Goal: Information Seeking & Learning: Learn about a topic

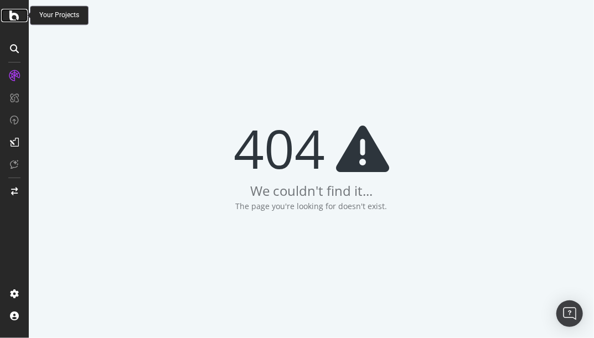
click at [15, 19] on icon at bounding box center [14, 15] width 10 height 13
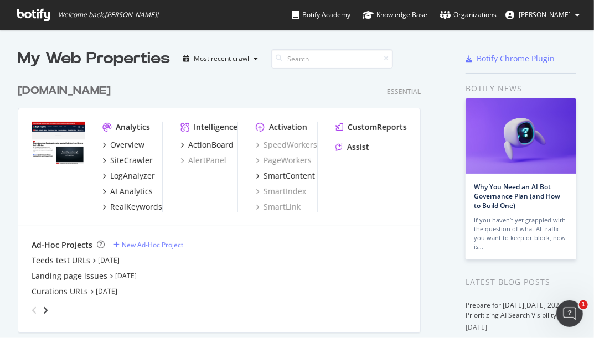
scroll to position [246, 0]
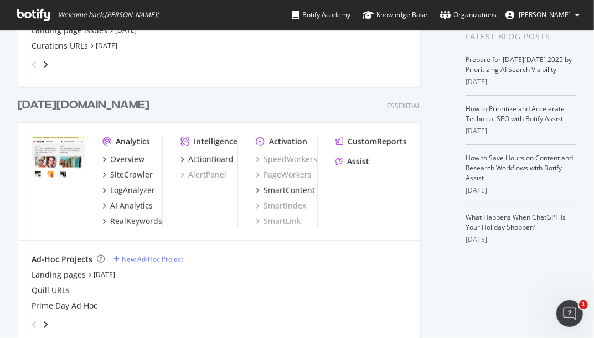
click at [43, 108] on div "[DATE][DOMAIN_NAME]" at bounding box center [84, 105] width 132 height 16
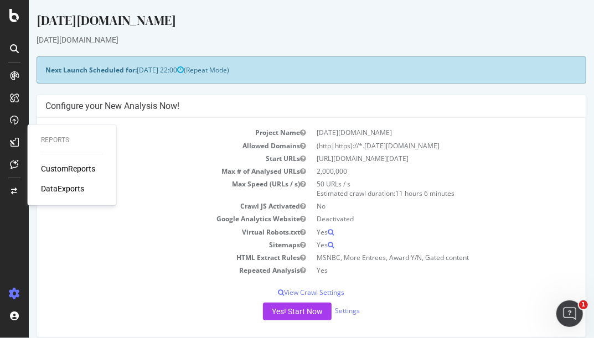
click at [80, 168] on div "CustomReports" at bounding box center [68, 168] width 54 height 11
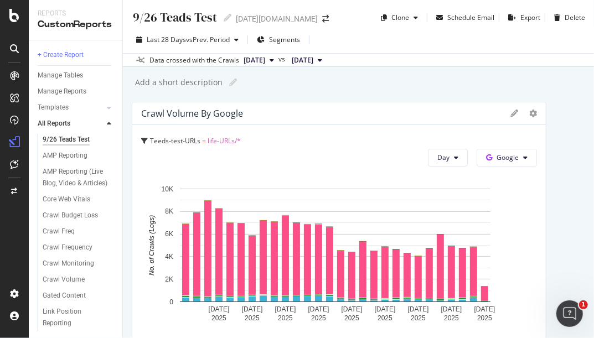
click at [123, 97] on div "9/26 Teads Test 9/26 Teads Test [DATE][DOMAIN_NAME] Clone Schedule Email Export…" at bounding box center [358, 169] width 471 height 338
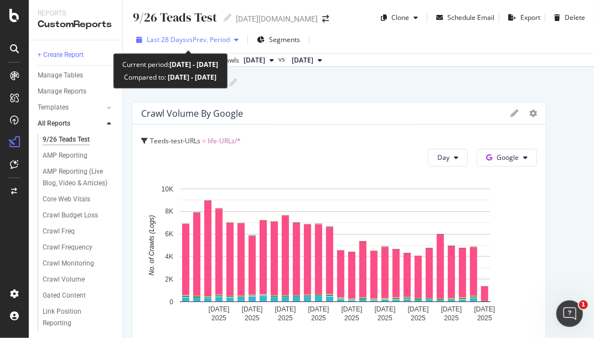
click at [161, 42] on span "Last 28 Days" at bounding box center [166, 39] width 39 height 9
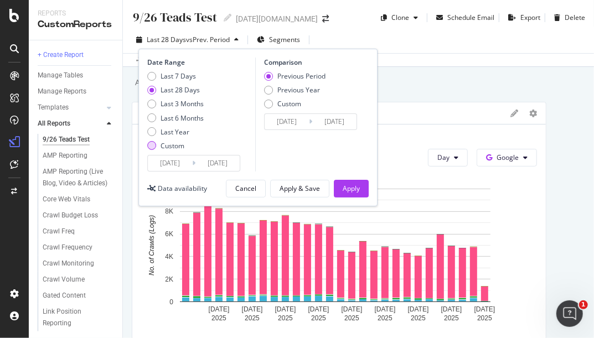
click at [151, 149] on div "Custom" at bounding box center [151, 145] width 9 height 9
click at [196, 163] on input "[DATE]" at bounding box center [217, 162] width 44 height 15
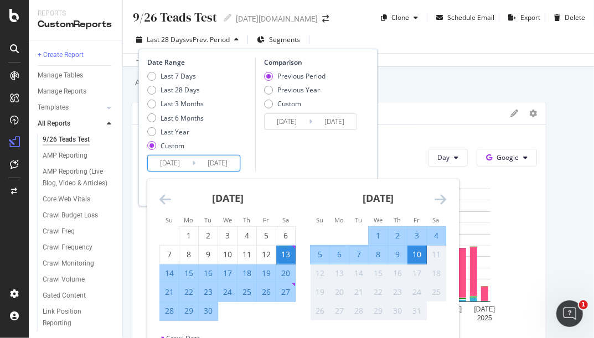
click at [188, 292] on div "22" at bounding box center [188, 292] width 19 height 11
type input "[DATE]"
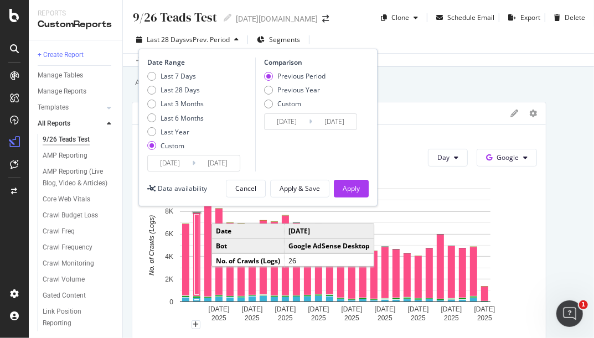
click at [227, 165] on input "[DATE]" at bounding box center [217, 162] width 44 height 15
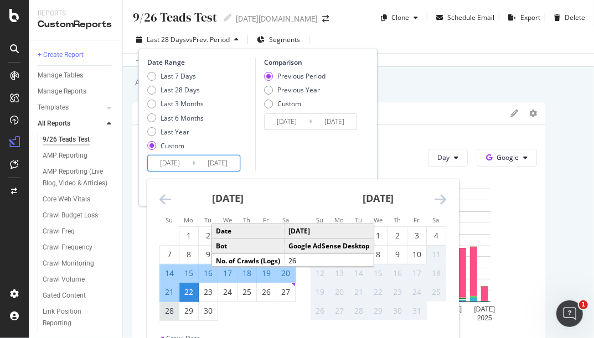
click at [170, 308] on div "28" at bounding box center [169, 310] width 19 height 11
type input "[DATE]"
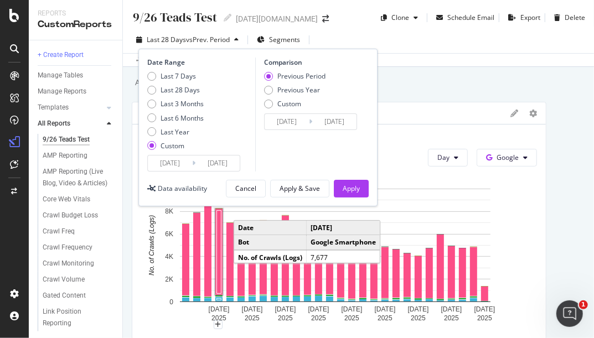
click at [165, 165] on input "[DATE]" at bounding box center [170, 162] width 44 height 15
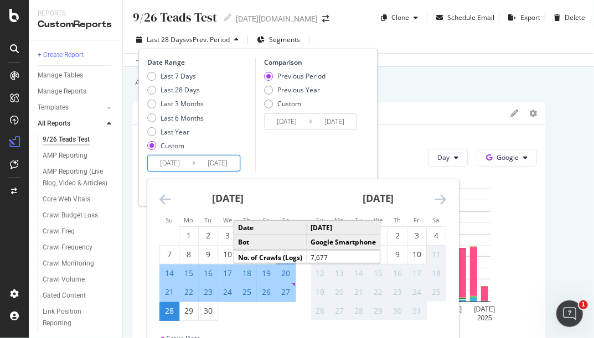
click at [191, 294] on div "22" at bounding box center [188, 292] width 19 height 11
type input "[DATE]"
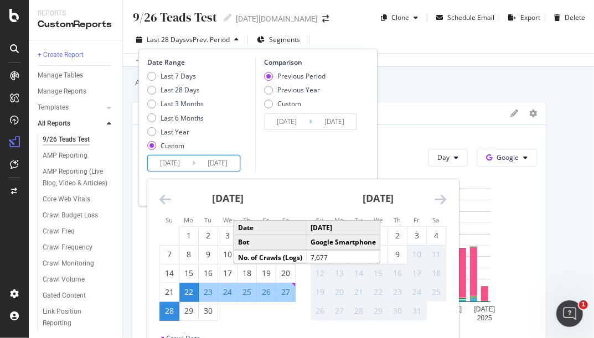
click at [189, 165] on input "[DATE]" at bounding box center [170, 162] width 44 height 15
click at [186, 293] on div "22" at bounding box center [188, 292] width 19 height 11
click at [165, 312] on div "28" at bounding box center [169, 310] width 19 height 11
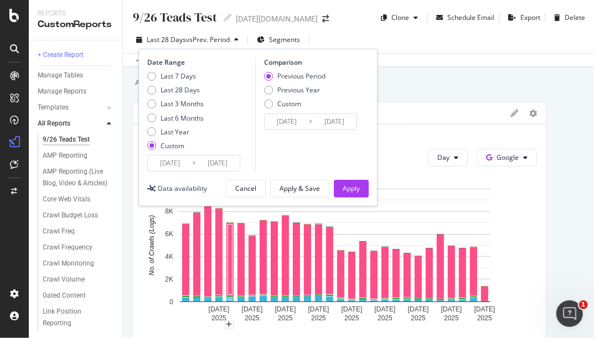
click at [178, 166] on input "[DATE]" at bounding box center [170, 162] width 44 height 15
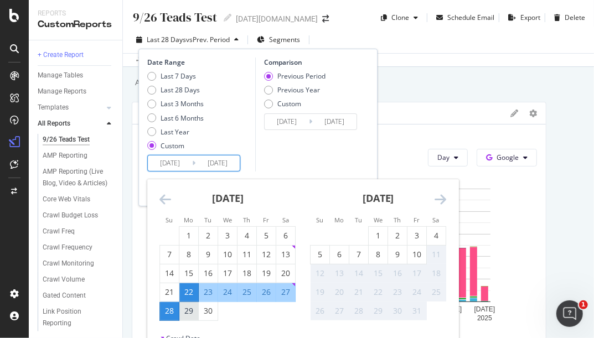
click at [187, 311] on div "29" at bounding box center [188, 310] width 19 height 11
type input "[DATE]"
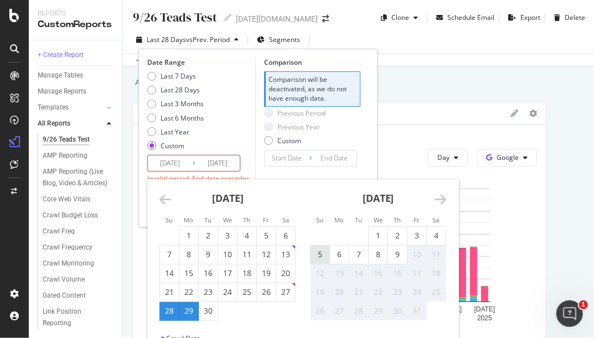
click at [319, 258] on div "5" at bounding box center [319, 254] width 19 height 11
type input "[DATE]"
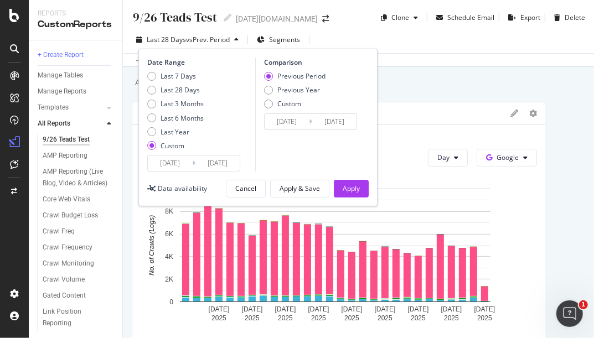
click at [272, 125] on input "[DATE]" at bounding box center [287, 121] width 44 height 15
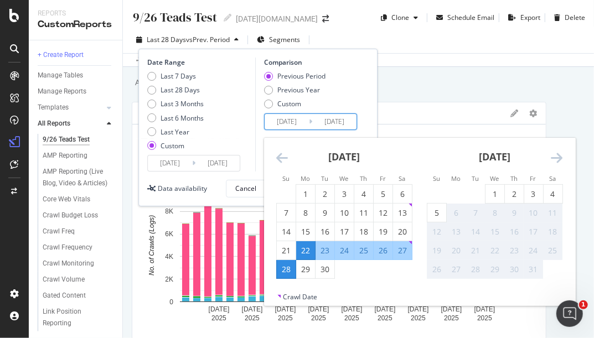
click at [173, 162] on input "[DATE]" at bounding box center [170, 162] width 44 height 15
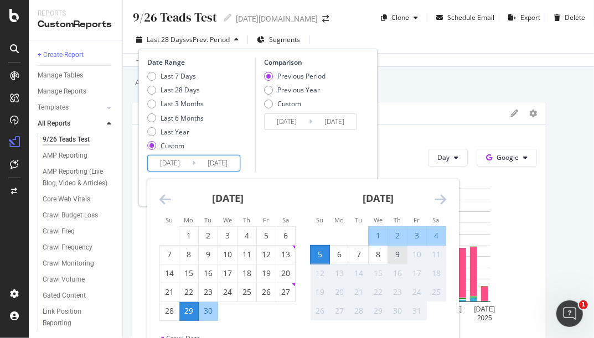
click at [395, 258] on div "9" at bounding box center [397, 254] width 19 height 11
type input "[DATE]"
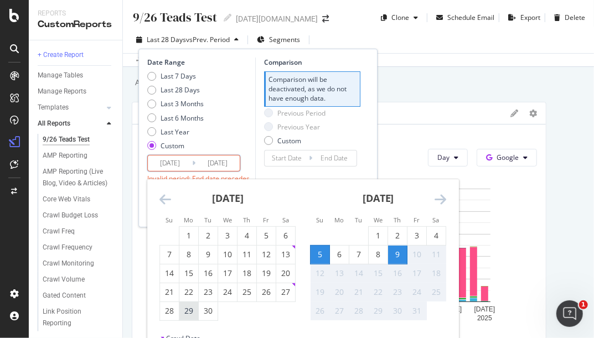
click at [191, 312] on div "29" at bounding box center [188, 310] width 19 height 11
type input "[DATE]"
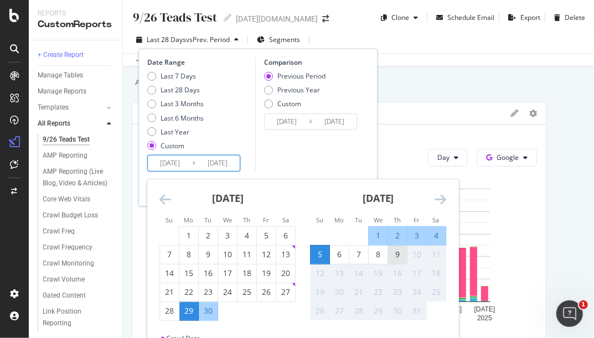
click at [396, 258] on div "9" at bounding box center [397, 254] width 19 height 11
type input "[DATE]"
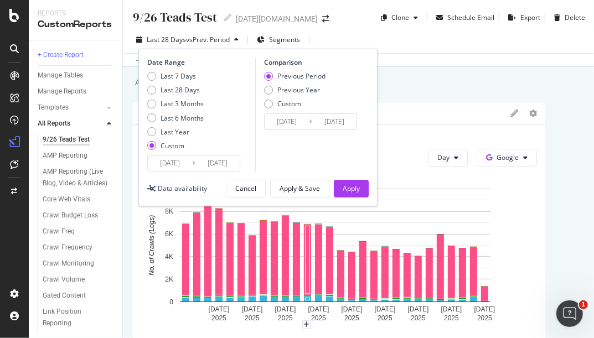
click at [315, 144] on div "Comparison Previous Period Previous Year Custom [DATE] Navigate forward to inte…" at bounding box center [307, 115] width 105 height 114
click at [348, 187] on div "Apply" at bounding box center [351, 188] width 17 height 9
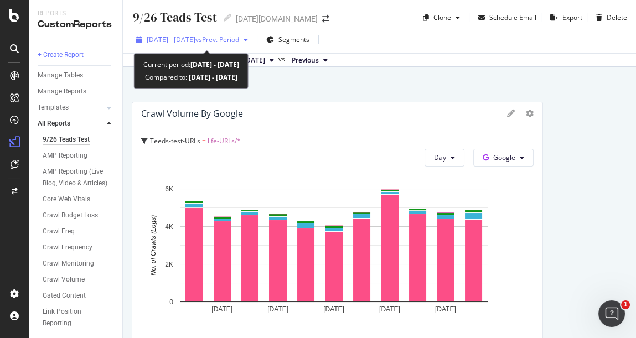
click at [195, 40] on span "[DATE] - [DATE]" at bounding box center [171, 39] width 49 height 9
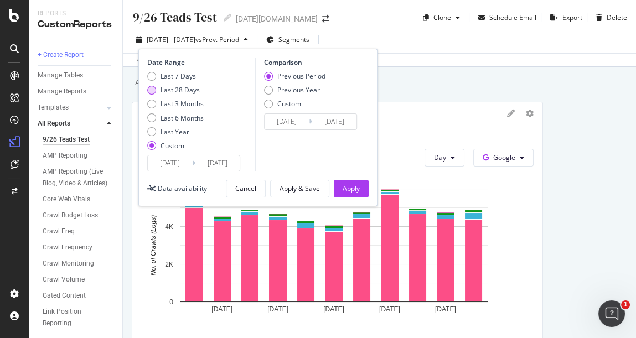
click at [151, 92] on div "Last 28 Days" at bounding box center [151, 90] width 9 height 9
type input "[DATE]"
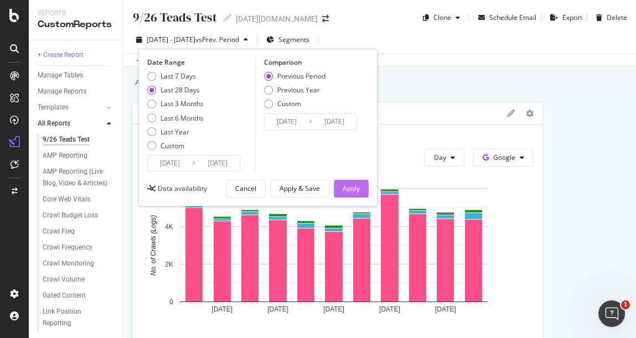
click at [352, 191] on div "Apply" at bounding box center [351, 188] width 17 height 9
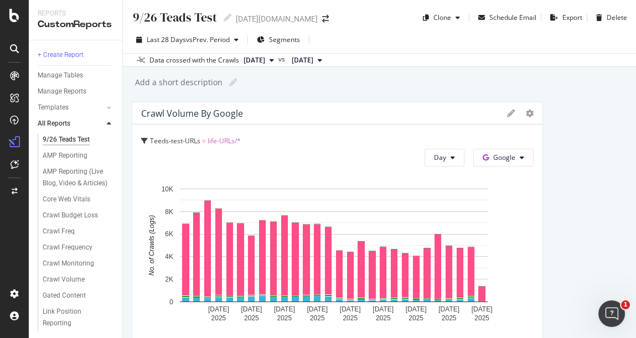
click at [365, 82] on div "Add a short description Add a short description" at bounding box center [385, 82] width 502 height 17
click at [428, 74] on div "Add a short description Add a short description" at bounding box center [385, 82] width 502 height 17
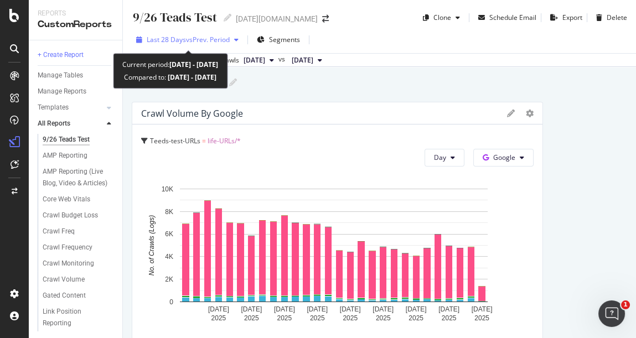
click at [194, 39] on span "vs Prev. Period" at bounding box center [208, 39] width 44 height 9
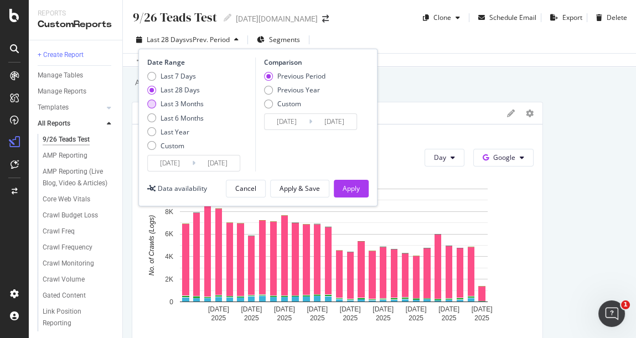
click at [150, 105] on div "Last 3 Months" at bounding box center [151, 104] width 9 height 9
type input "[DATE]"
click at [354, 187] on div "Apply" at bounding box center [351, 188] width 17 height 9
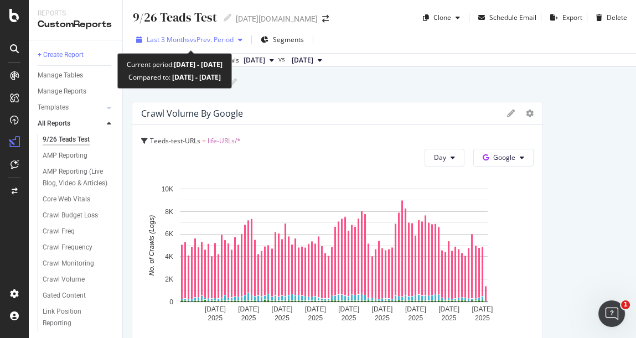
click at [184, 43] on span "Last 3 Months" at bounding box center [168, 39] width 43 height 9
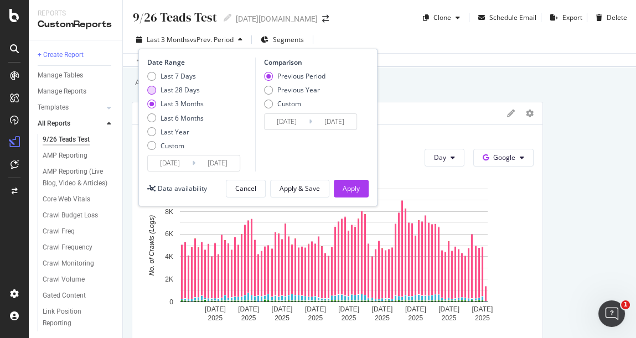
click at [150, 92] on div "Last 28 Days" at bounding box center [151, 90] width 9 height 9
type input "[DATE]"
click at [175, 164] on input "[DATE]" at bounding box center [170, 162] width 44 height 15
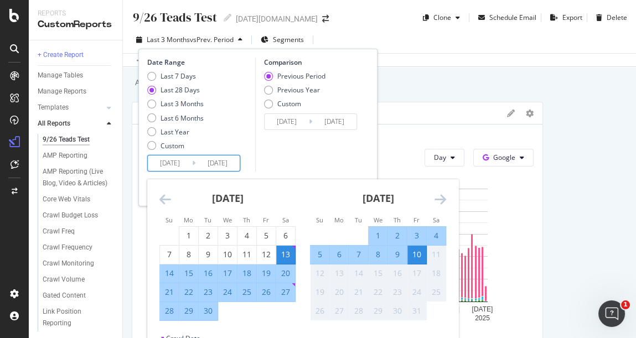
click at [177, 162] on input "[DATE]" at bounding box center [170, 162] width 44 height 15
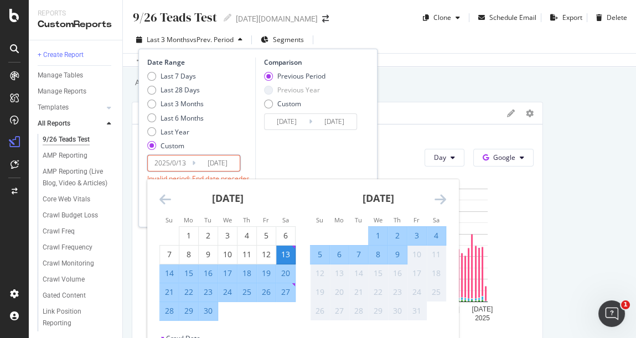
type input "[DATE]"
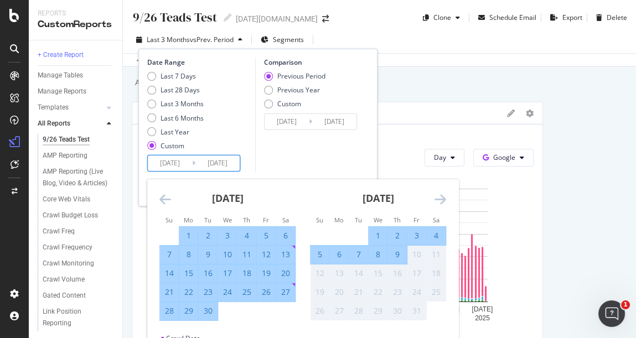
click at [293, 123] on input "[DATE]" at bounding box center [287, 121] width 44 height 15
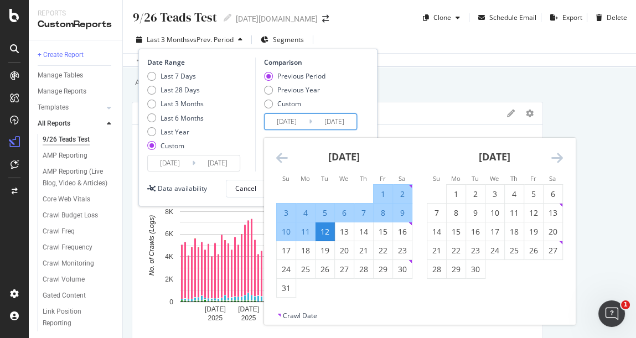
click at [243, 133] on div "Last 7 Days Last 28 Days Last 3 Months Last 6 Months Last Year Custom" at bounding box center [199, 113] width 105 height 84
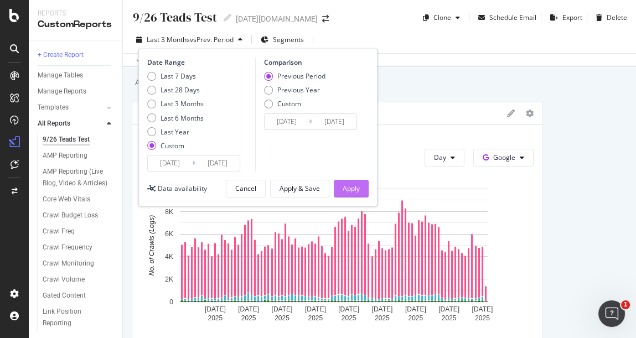
click at [352, 191] on div "Apply" at bounding box center [351, 188] width 17 height 9
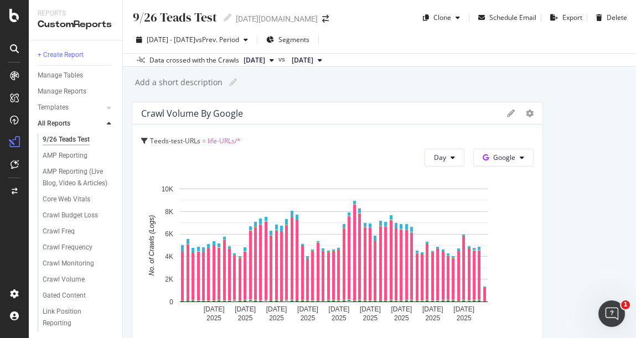
click at [129, 107] on div "9/26 Teads Test 9/26 Teads Test [DATE][DOMAIN_NAME] Clone Schedule Email Export…" at bounding box center [379, 169] width 513 height 338
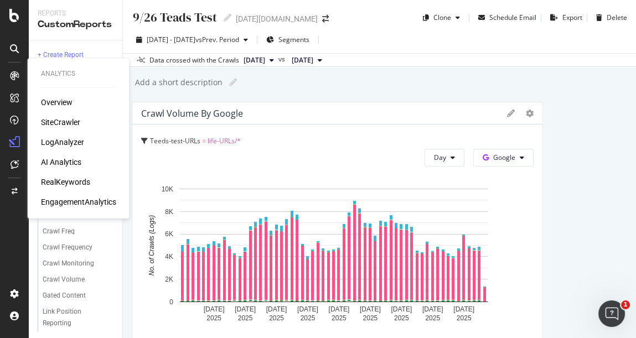
click at [58, 141] on div "LogAnalyzer" at bounding box center [62, 142] width 43 height 11
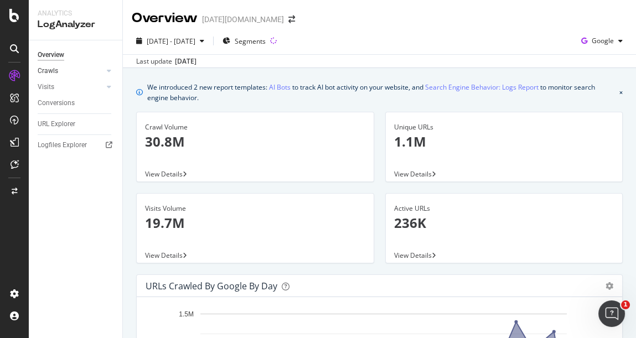
click at [101, 70] on div at bounding box center [97, 70] width 11 height 11
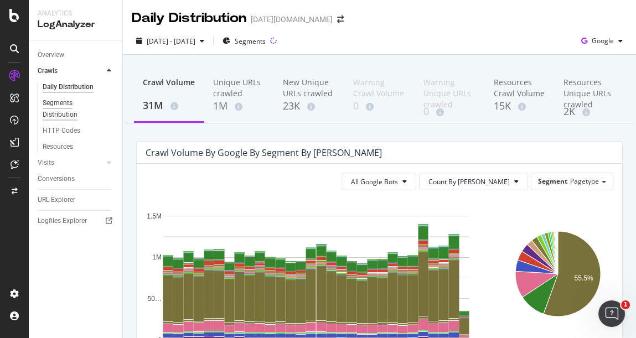
click at [60, 106] on div "Segments Distribution" at bounding box center [73, 108] width 61 height 23
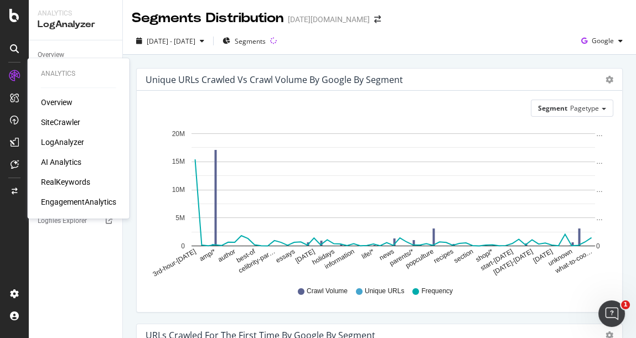
click at [74, 180] on div "RealKeywords" at bounding box center [65, 182] width 49 height 11
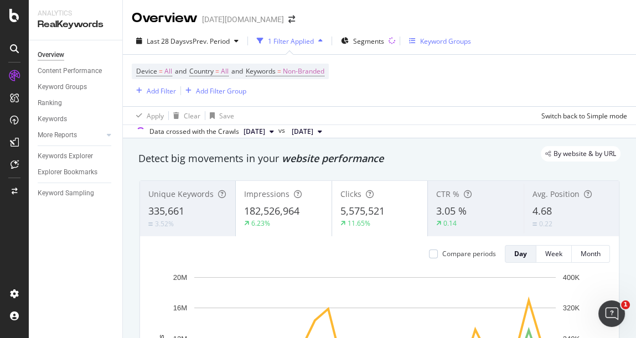
click at [431, 40] on div "Keyword Groups" at bounding box center [445, 41] width 51 height 9
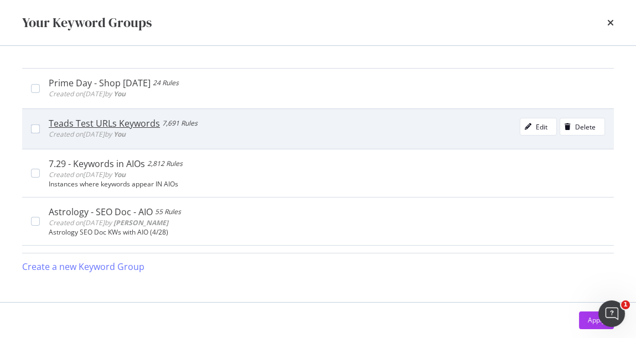
click at [124, 123] on div "Teads Test URLs Keywords" at bounding box center [104, 123] width 111 height 11
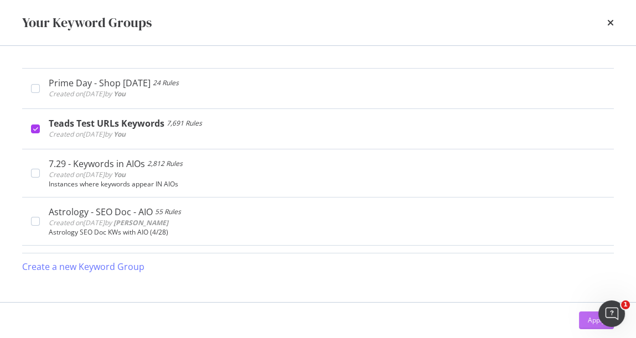
click at [582, 318] on button "Apply" at bounding box center [596, 321] width 35 height 18
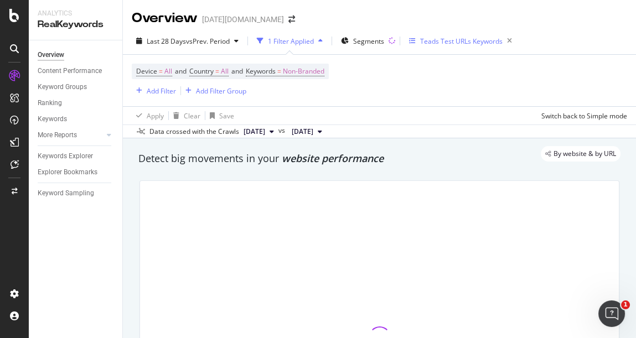
click at [430, 45] on div "Teads Test URLs Keywords" at bounding box center [461, 41] width 82 height 9
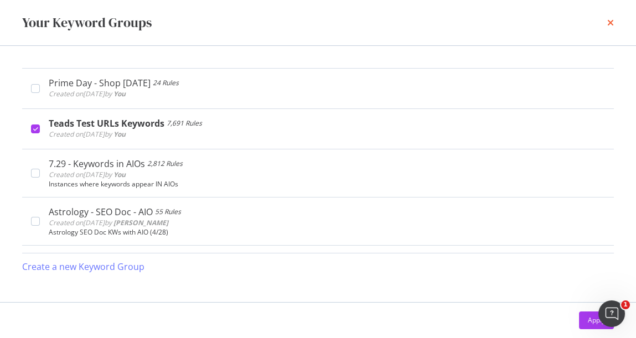
click at [593, 24] on icon "times" at bounding box center [610, 22] width 7 height 9
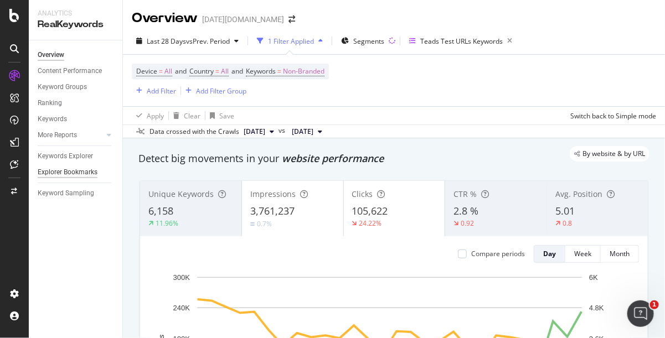
click at [79, 170] on div "Explorer Bookmarks" at bounding box center [68, 173] width 60 height 12
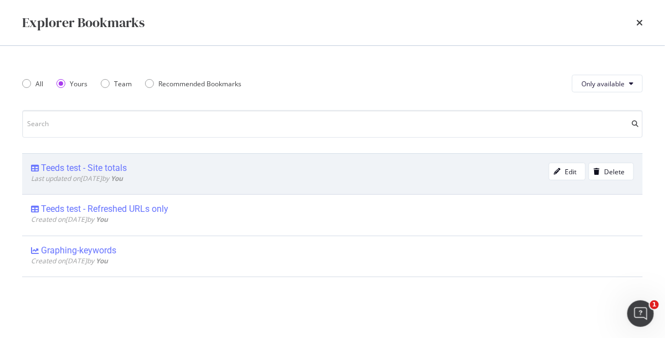
click at [117, 166] on div "Teeds test - Site totals" at bounding box center [84, 168] width 86 height 11
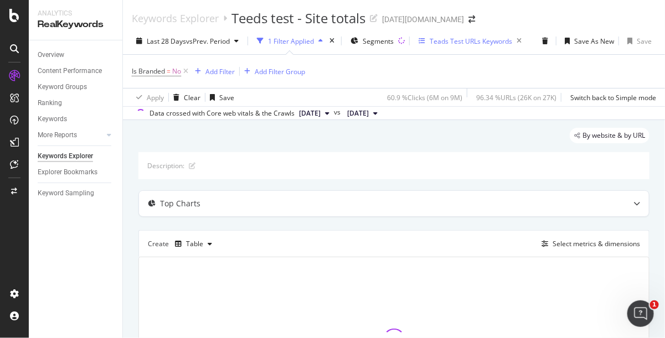
click at [458, 42] on div "Teads Test URLs Keywords" at bounding box center [470, 41] width 82 height 9
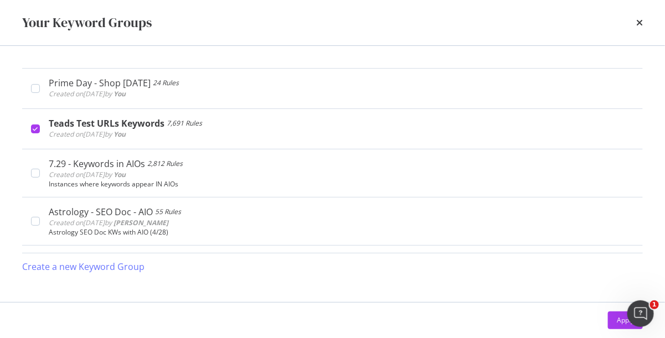
click at [593, 18] on icon "times" at bounding box center [639, 22] width 7 height 9
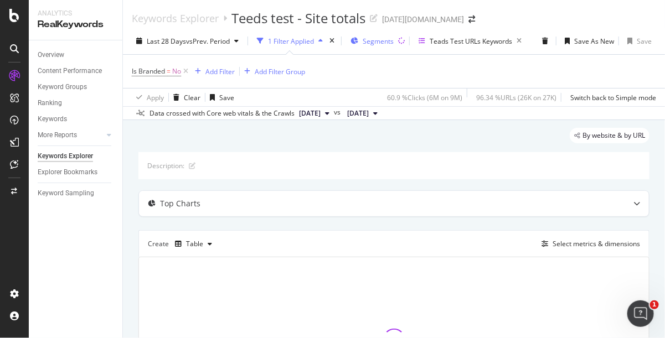
click at [384, 40] on span "Segments" at bounding box center [377, 41] width 31 height 9
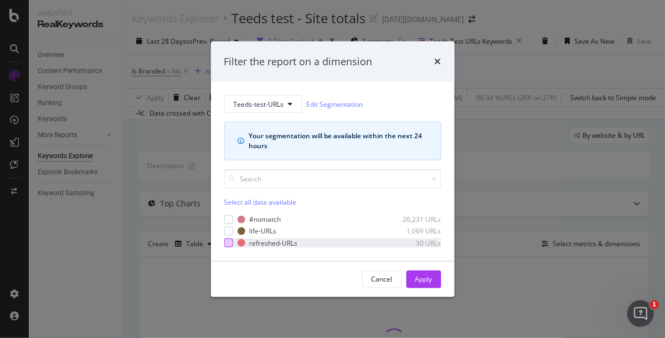
click at [229, 246] on div "modal" at bounding box center [228, 242] width 9 height 9
drag, startPoint x: 431, startPoint y: 277, endPoint x: 402, endPoint y: 217, distance: 66.6
click at [430, 277] on div "Apply" at bounding box center [423, 278] width 17 height 9
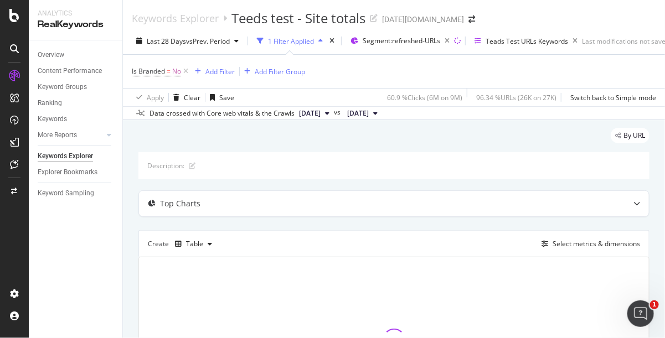
click at [93, 255] on div "Overview Content Performance Keyword Groups Ranking Keywords More Reports Count…" at bounding box center [76, 189] width 94 height 298
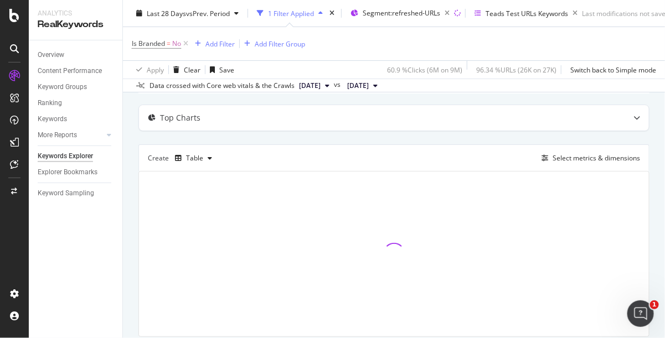
scroll to position [132, 0]
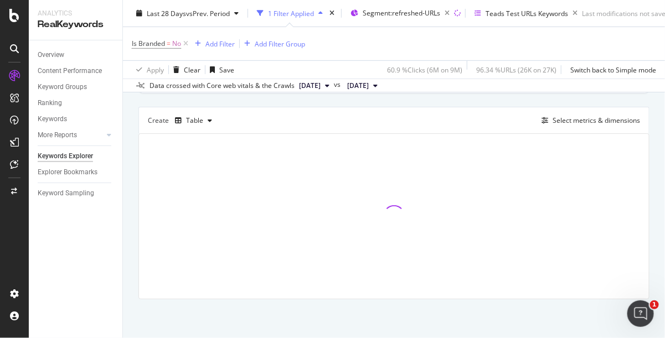
click at [66, 279] on div "Overview Content Performance Keyword Groups Ranking Keywords More Reports Count…" at bounding box center [76, 189] width 94 height 298
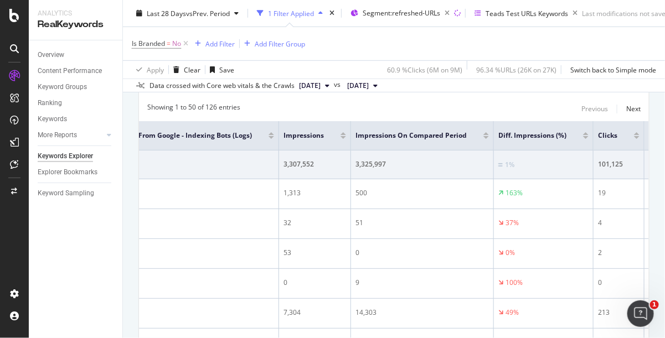
scroll to position [0, 245]
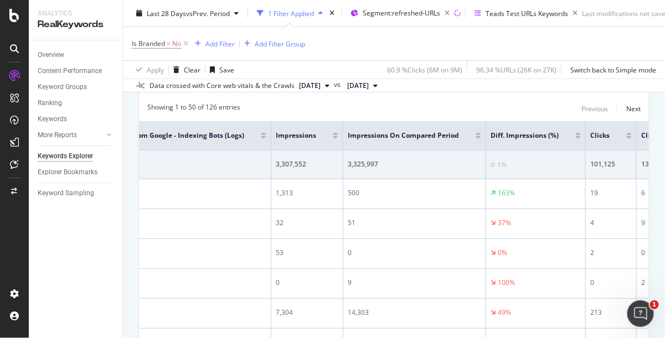
click at [66, 271] on div "Overview Content Performance Keyword Groups Ranking Keywords More Reports Count…" at bounding box center [76, 189] width 94 height 298
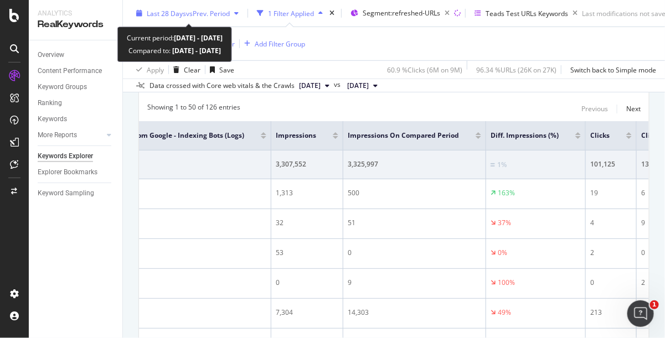
click at [191, 11] on span "vs Prev. Period" at bounding box center [208, 12] width 44 height 9
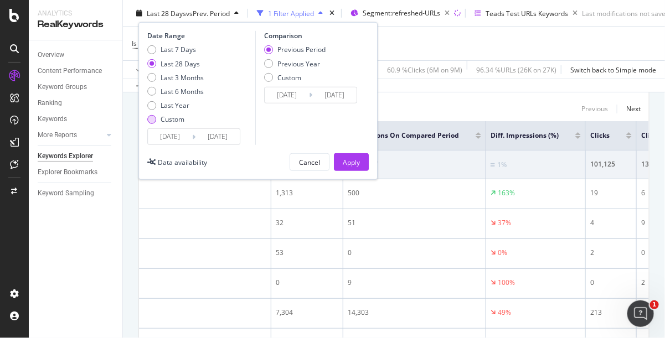
click at [150, 119] on div "Custom" at bounding box center [151, 119] width 9 height 9
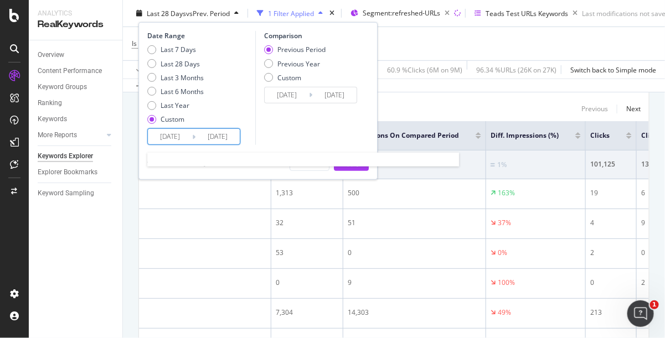
click at [178, 133] on input "[DATE]" at bounding box center [170, 136] width 44 height 15
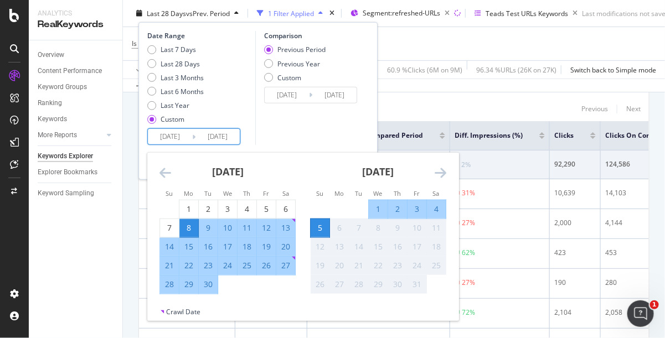
click at [189, 287] on div "29" at bounding box center [188, 284] width 19 height 11
type input "[DATE]"
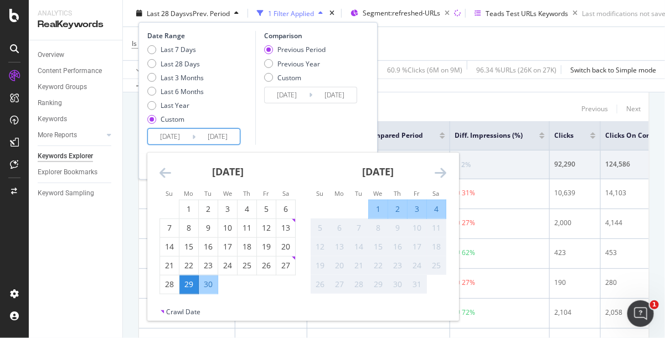
click at [317, 232] on div "5" at bounding box center [319, 227] width 19 height 11
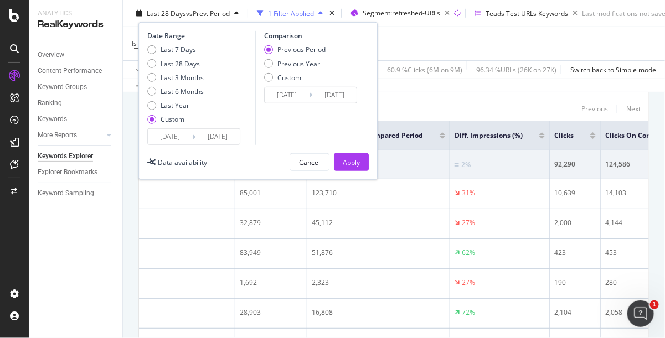
click at [316, 97] on input "[DATE]" at bounding box center [334, 94] width 44 height 15
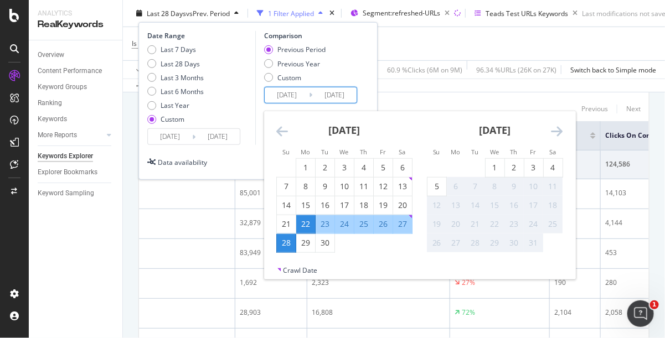
click at [251, 113] on div "Last 7 Days Last 28 Days Last 3 Months Last 6 Months Last Year Custom" at bounding box center [199, 87] width 105 height 84
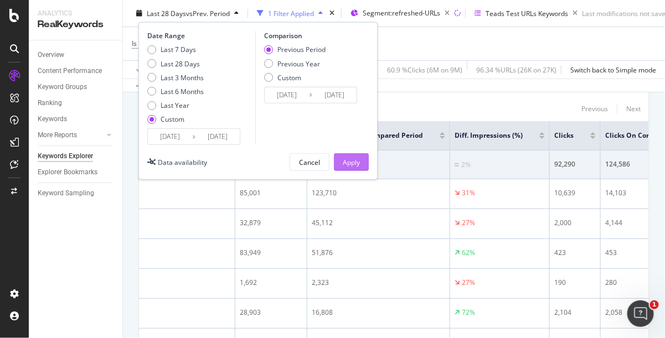
click at [351, 159] on div "Apply" at bounding box center [351, 161] width 17 height 9
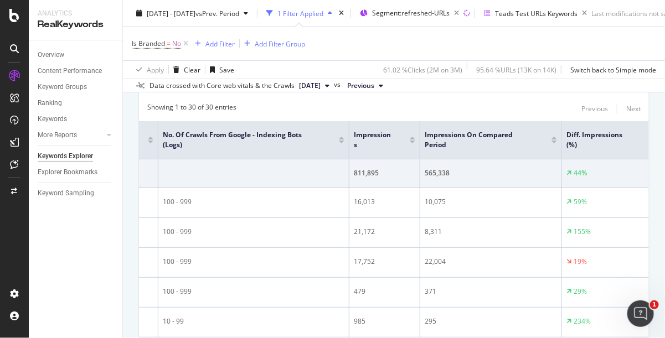
scroll to position [0, 258]
click at [89, 258] on div "Overview Content Performance Keyword Groups Ranking Keywords More Reports Count…" at bounding box center [76, 189] width 94 height 298
drag, startPoint x: 599, startPoint y: 151, endPoint x: 577, endPoint y: 145, distance: 22.8
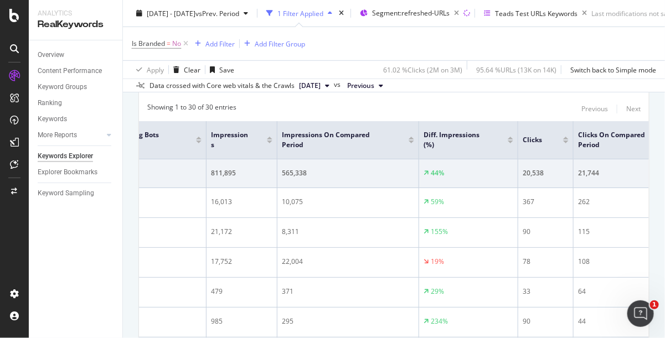
scroll to position [0, 404]
drag, startPoint x: 577, startPoint y: 145, endPoint x: 440, endPoint y: 110, distance: 140.7
click at [440, 110] on div "Showing 1 to 30 of 30 entries Previous Next" at bounding box center [394, 108] width 510 height 13
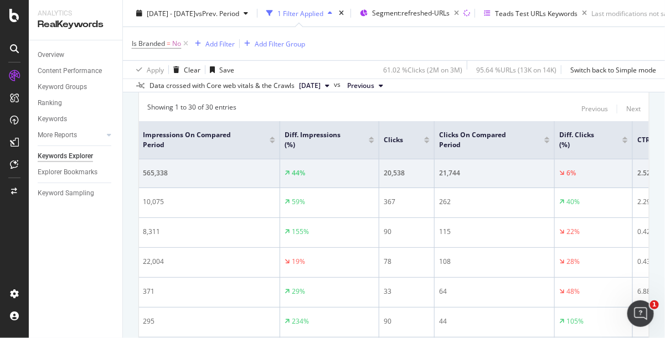
scroll to position [0, 549]
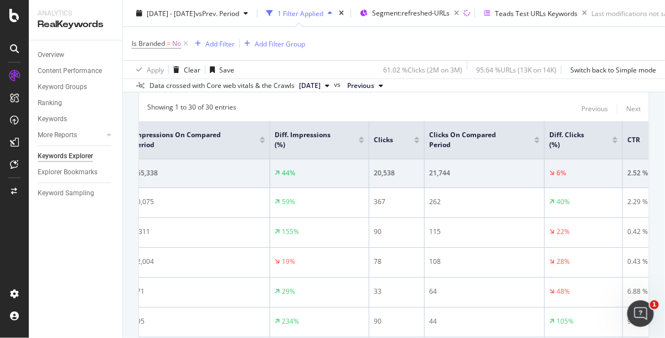
drag, startPoint x: 77, startPoint y: 252, endPoint x: 100, endPoint y: 248, distance: 23.0
click at [77, 252] on div "Overview Content Performance Keyword Groups Ranking Keywords More Reports Count…" at bounding box center [76, 189] width 94 height 298
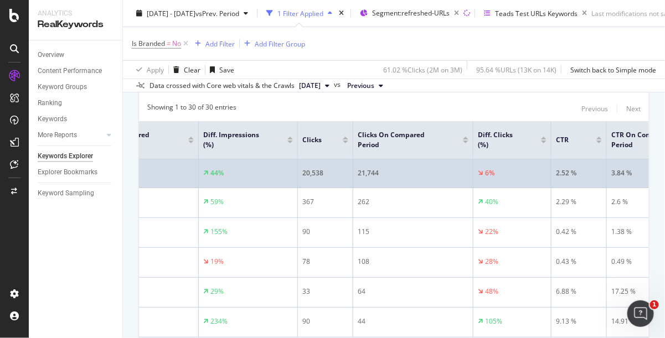
scroll to position [0, 621]
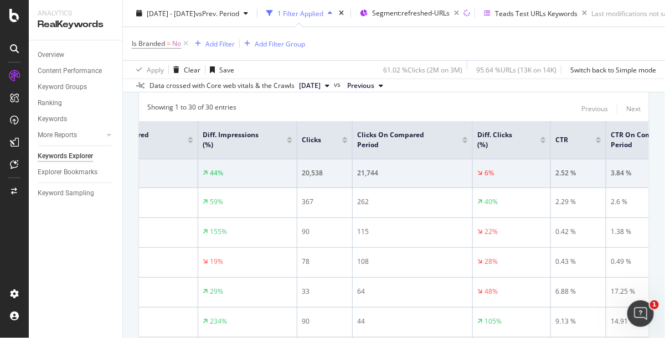
click at [118, 241] on div "Overview Content Performance Keyword Groups Ranking Keywords More Reports Count…" at bounding box center [76, 189] width 94 height 298
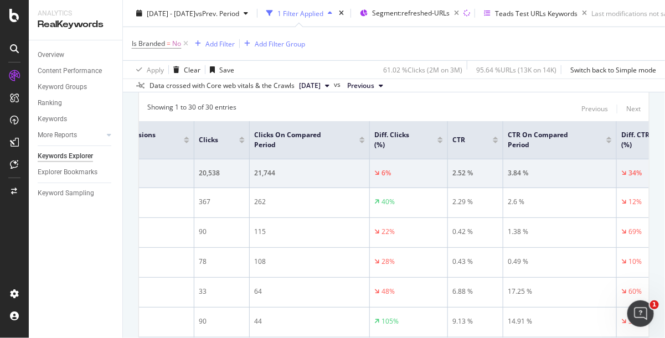
scroll to position [0, 738]
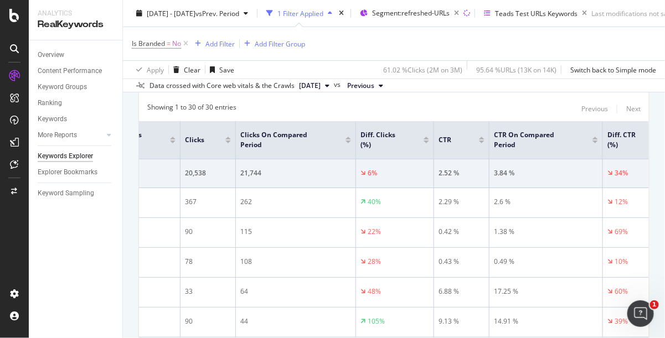
click at [82, 265] on div "Overview Content Performance Keyword Groups Ranking Keywords More Reports Count…" at bounding box center [76, 189] width 94 height 298
click at [102, 250] on div "Overview Content Performance Keyword Groups Ranking Keywords More Reports Count…" at bounding box center [76, 189] width 94 height 298
click at [93, 238] on div "Overview Content Performance Keyword Groups Ranking Keywords More Reports Count…" at bounding box center [76, 189] width 94 height 298
drag, startPoint x: 84, startPoint y: 243, endPoint x: 92, endPoint y: 241, distance: 8.1
click at [84, 243] on div "Overview Content Performance Keyword Groups Ranking Keywords More Reports Count…" at bounding box center [76, 189] width 94 height 298
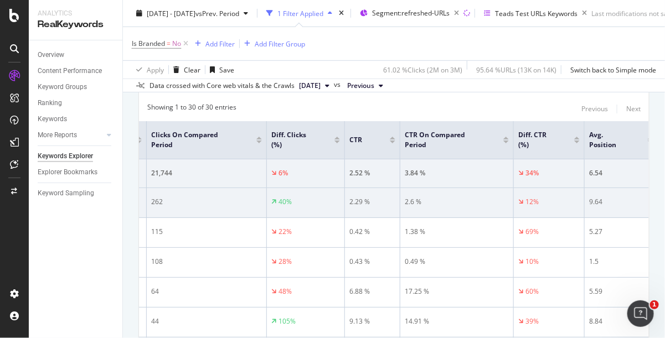
scroll to position [0, 839]
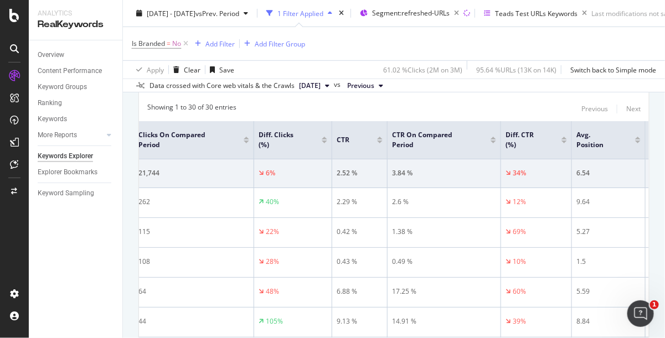
click at [91, 250] on div "Overview Content Performance Keyword Groups Ranking Keywords More Reports Count…" at bounding box center [76, 189] width 94 height 298
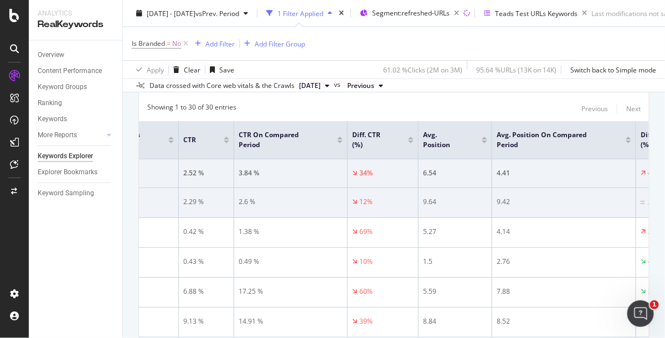
scroll to position [0, 993]
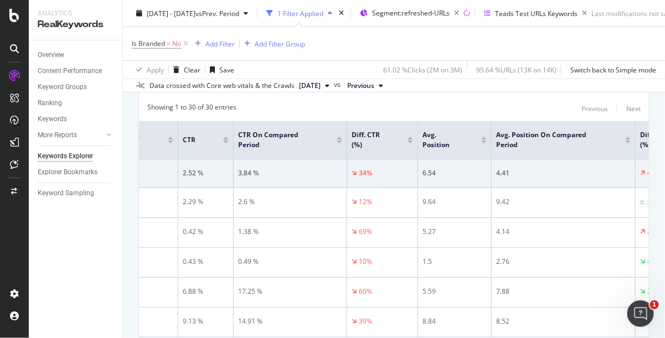
click at [98, 236] on div "Overview Content Performance Keyword Groups Ranking Keywords More Reports Count…" at bounding box center [76, 189] width 94 height 298
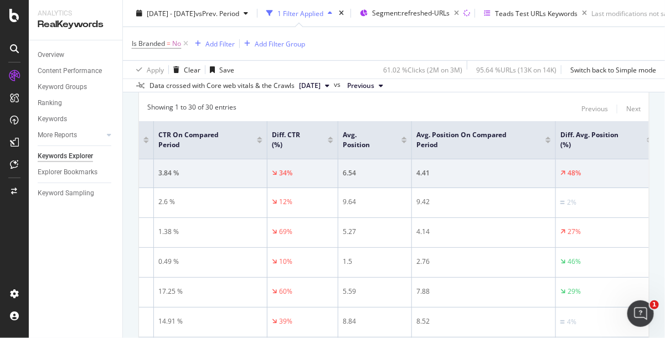
scroll to position [0, 1076]
click at [68, 254] on div "Overview Content Performance Keyword Groups Ranking Keywords More Reports Count…" at bounding box center [76, 189] width 94 height 298
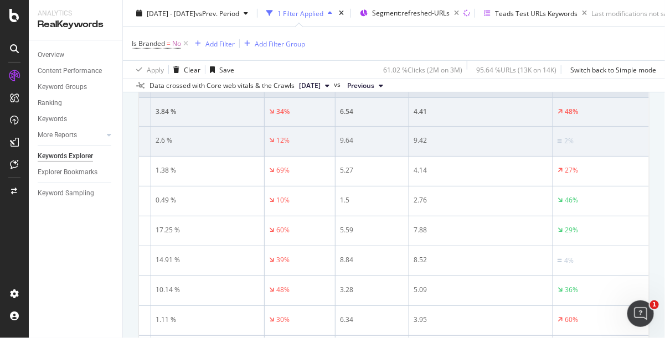
scroll to position [132, 0]
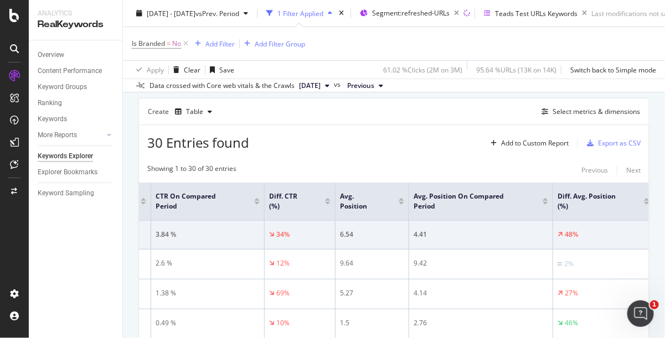
click at [72, 250] on div "Overview Content Performance Keyword Groups Ranking Keywords More Reports Count…" at bounding box center [76, 189] width 94 height 298
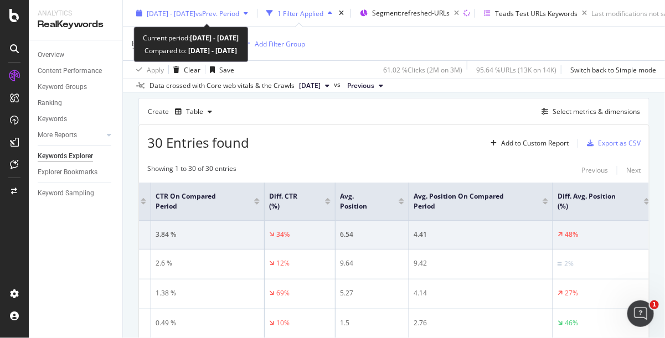
click at [239, 12] on span "vs Prev. Period" at bounding box center [217, 12] width 44 height 9
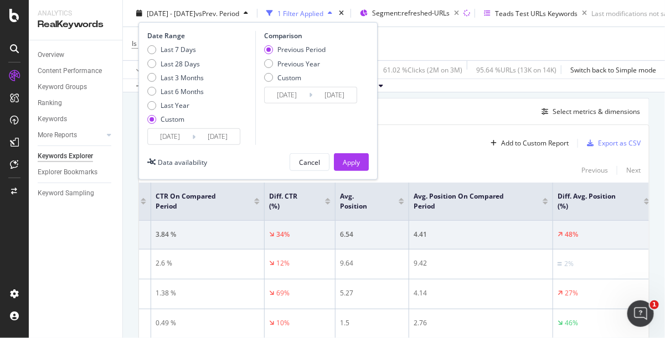
click at [193, 141] on icon at bounding box center [193, 136] width 3 height 11
click at [194, 134] on icon at bounding box center [193, 136] width 3 height 11
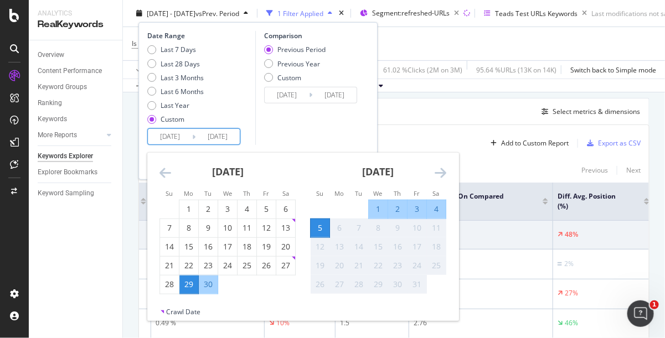
click at [222, 136] on input "[DATE]" at bounding box center [217, 136] width 44 height 15
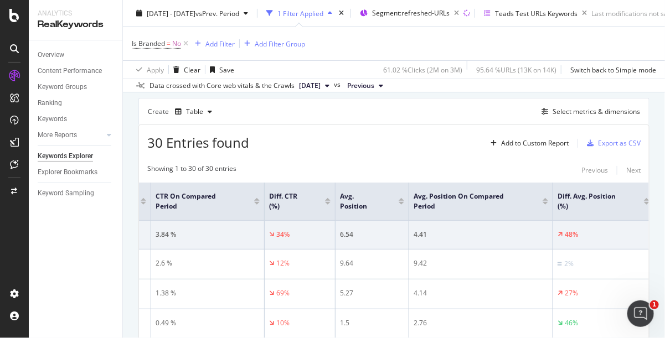
click at [481, 108] on div "Create Table Select metrics & dimensions" at bounding box center [393, 111] width 511 height 27
click at [88, 271] on div "Overview Content Performance Keyword Groups Ranking Keywords More Reports Count…" at bounding box center [76, 189] width 94 height 298
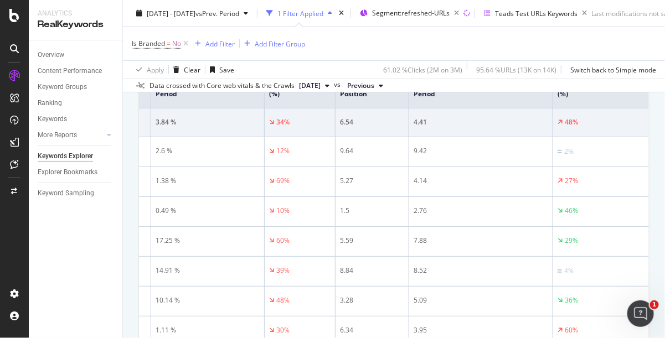
scroll to position [246, 0]
click at [107, 246] on div "Overview Content Performance Keyword Groups Ranking Keywords More Reports Count…" at bounding box center [76, 189] width 94 height 298
click at [78, 248] on div "Overview Content Performance Keyword Groups Ranking Keywords More Reports Count…" at bounding box center [76, 189] width 94 height 298
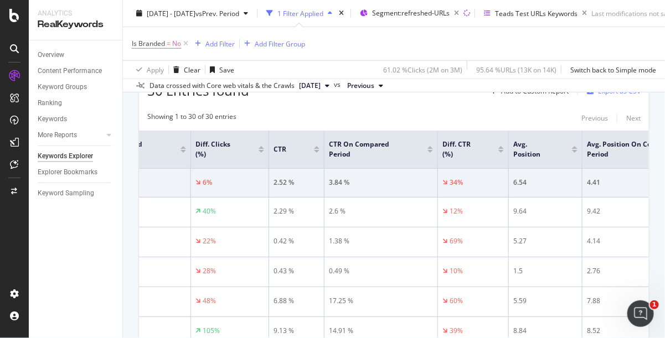
scroll to position [0, 903]
click at [56, 249] on div "Overview Content Performance Keyword Groups Ranking Keywords More Reports Count…" at bounding box center [76, 189] width 94 height 298
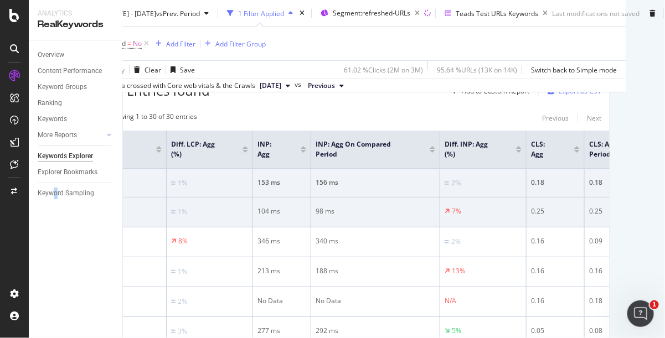
scroll to position [0, 1909]
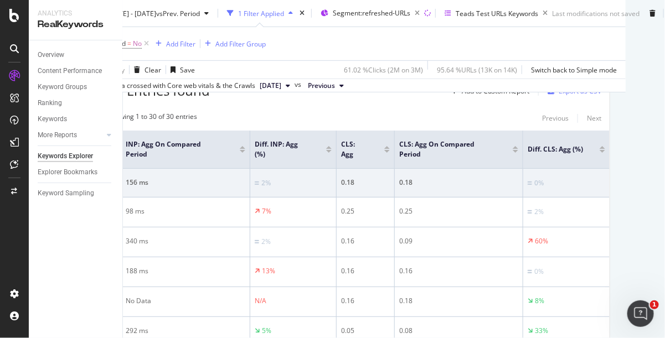
click at [95, 285] on div "Overview Content Performance Keyword Groups Ranking Keywords More Reports Count…" at bounding box center [76, 189] width 94 height 298
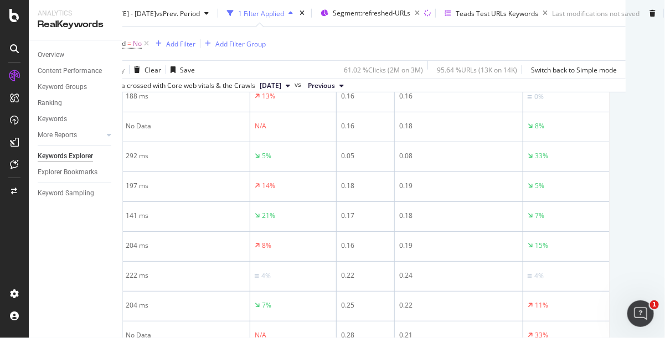
scroll to position [231, 39]
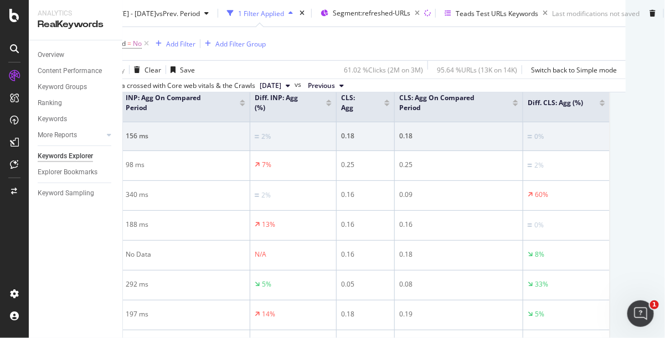
click at [98, 255] on div "Overview Content Performance Keyword Groups Ranking Keywords More Reports Count…" at bounding box center [76, 189] width 94 height 298
click at [105, 215] on div "Overview Content Performance Keyword Groups Ranking Keywords More Reports Count…" at bounding box center [76, 189] width 94 height 298
click at [66, 241] on div "Overview Content Performance Keyword Groups Ranking Keywords More Reports Count…" at bounding box center [76, 189] width 94 height 298
click at [89, 258] on div "Overview Content Performance Keyword Groups Ranking Keywords More Reports Count…" at bounding box center [76, 189] width 94 height 298
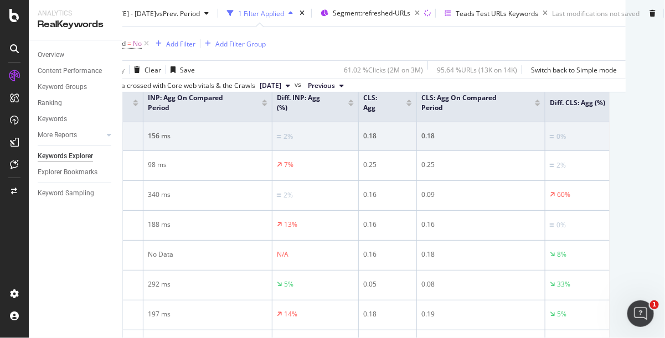
scroll to position [0, 1878]
click at [593, 154] on div "Keywords Explorer Teeds test - Site totals [DATE][DOMAIN_NAME] [DATE] - [DATE] …" at bounding box center [394, 169] width 542 height 338
click at [93, 265] on div "Overview Content Performance Keyword Groups Ranking Keywords More Reports Count…" at bounding box center [76, 189] width 94 height 298
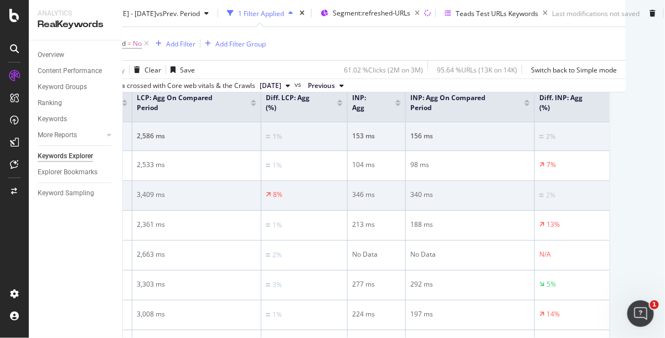
scroll to position [0, 1615]
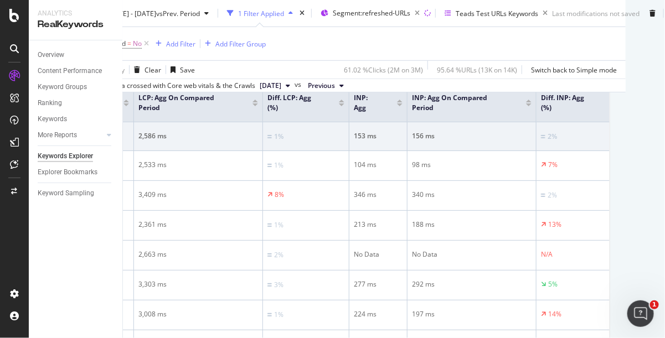
click at [71, 237] on div "Overview Content Performance Keyword Groups Ranking Keywords More Reports Count…" at bounding box center [76, 189] width 94 height 298
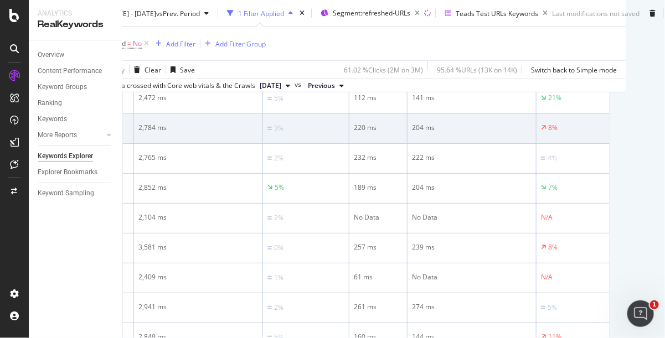
scroll to position [169, 39]
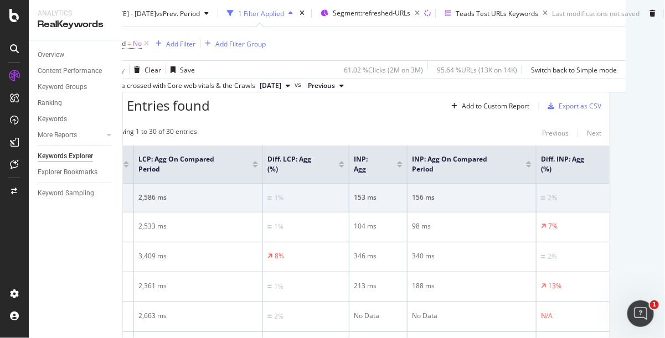
click at [66, 246] on div "Overview Content Performance Keyword Groups Ranking Keywords More Reports Count…" at bounding box center [76, 189] width 94 height 298
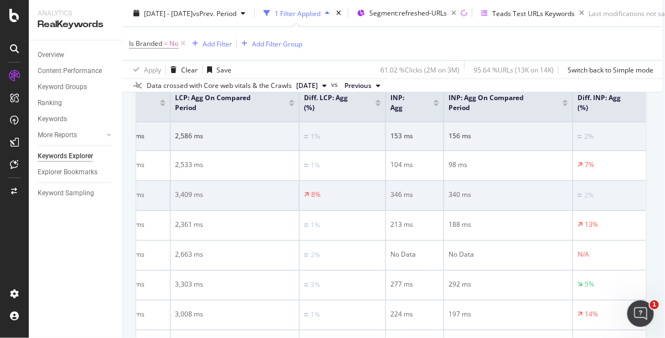
scroll to position [0, 1909]
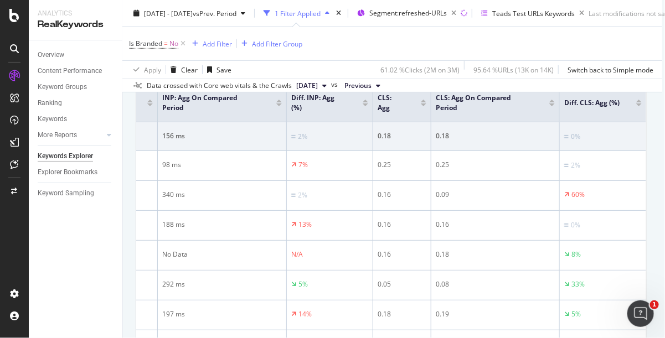
click at [262, 63] on div "Apply Clear Save 61.02 % Clicks ( 2M on 3M ) 95.64 % URLs ( 13K on 14K ) Switch…" at bounding box center [391, 69] width 542 height 18
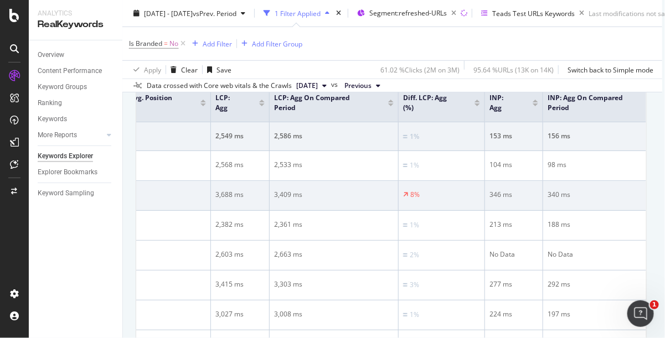
scroll to position [0, 1516]
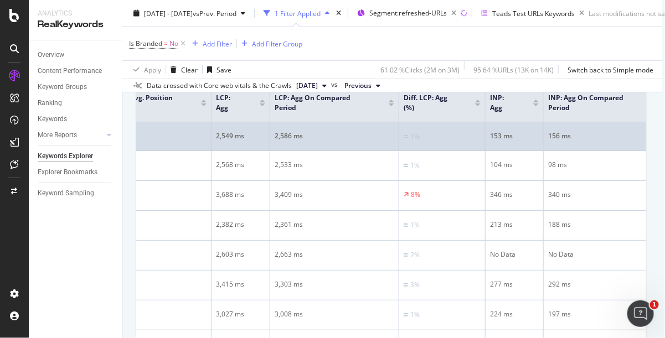
click at [198, 131] on div "48%" at bounding box center [161, 136] width 92 height 10
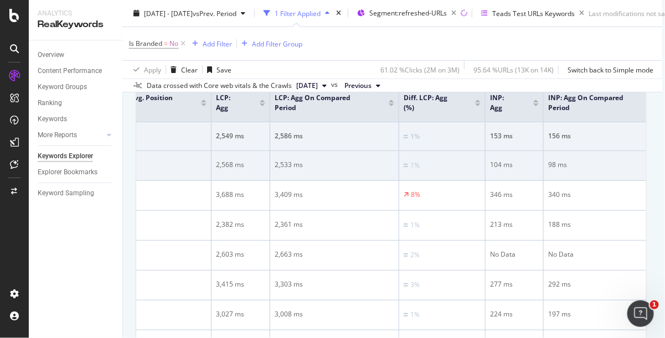
click at [187, 165] on div "2%" at bounding box center [161, 165] width 92 height 11
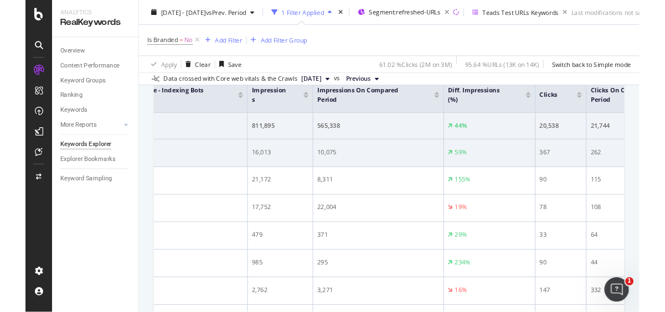
scroll to position [0, 367]
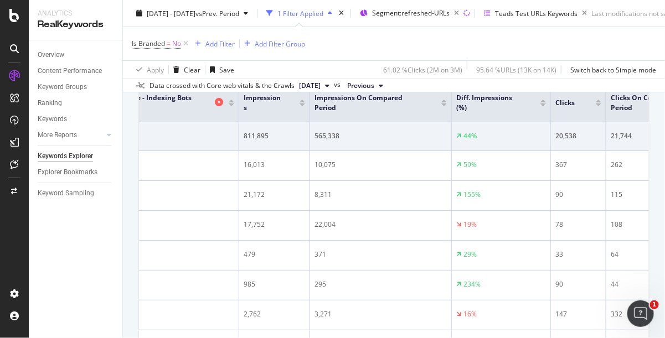
click at [194, 111] on span "No. of Crawls from Google - Indexing Bots (Logs)" at bounding box center [132, 103] width 159 height 20
click at [194, 115] on th "No. of Crawls from Google - Indexing Bots (Logs)" at bounding box center [143, 103] width 191 height 38
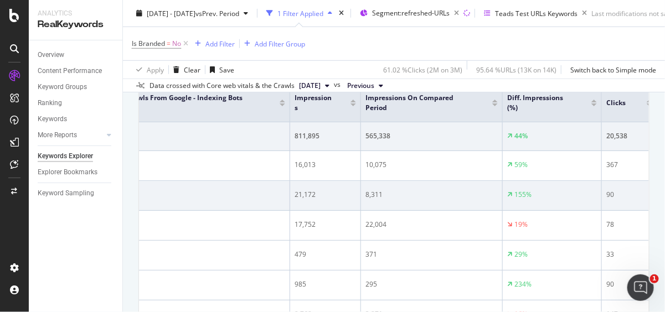
scroll to position [0, 317]
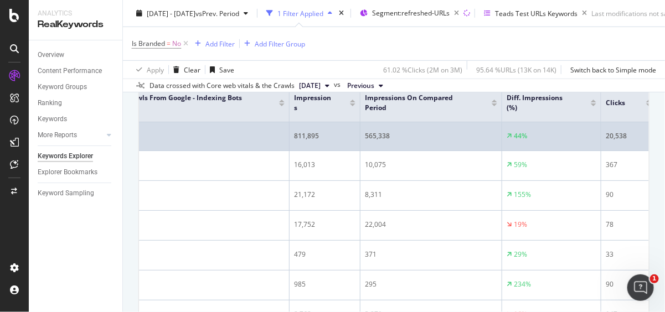
click at [175, 133] on td at bounding box center [193, 136] width 191 height 29
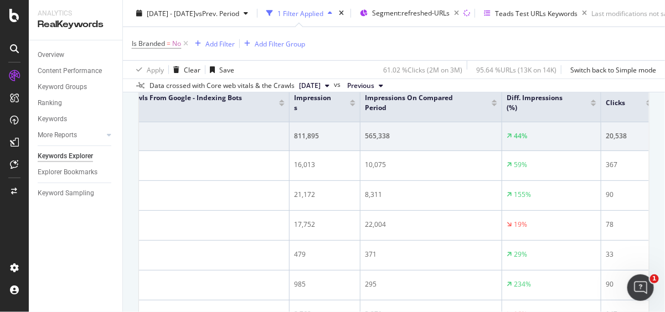
drag, startPoint x: 125, startPoint y: 177, endPoint x: 135, endPoint y: 175, distance: 10.1
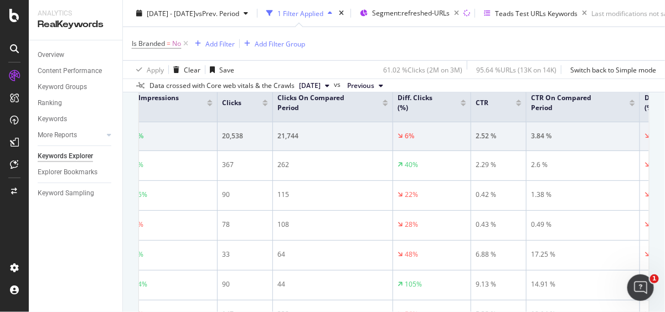
scroll to position [0, 703]
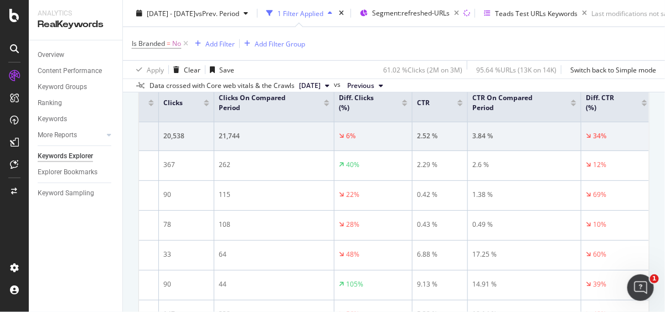
scroll to position [0, 760]
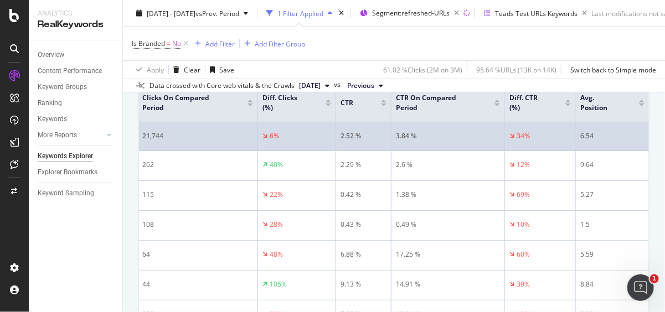
scroll to position [0, 837]
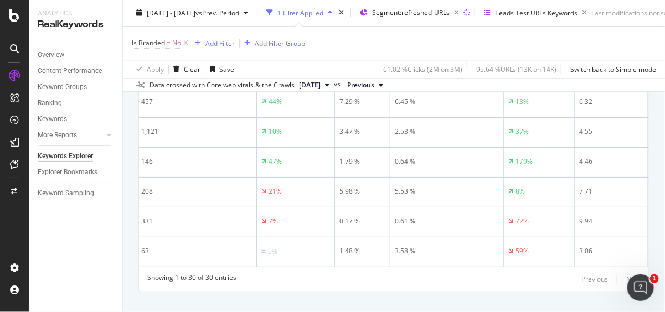
scroll to position [1179, 0]
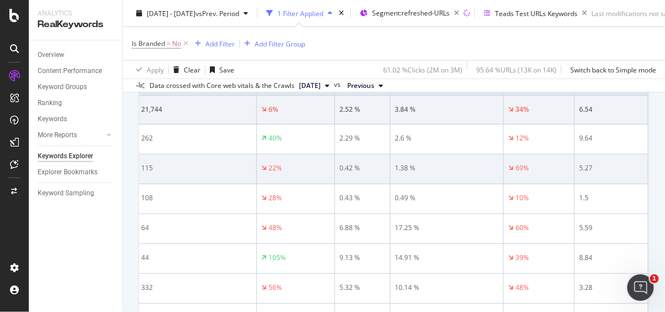
scroll to position [134, 0]
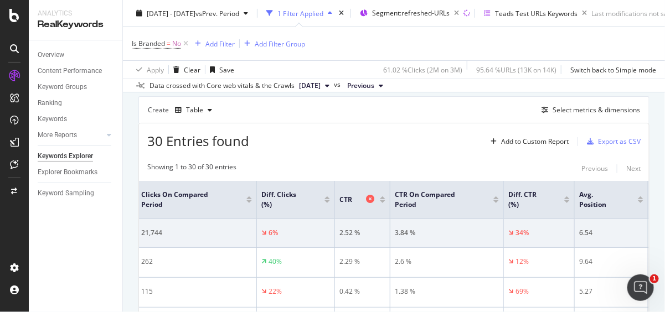
click at [346, 200] on span "CTR" at bounding box center [351, 200] width 24 height 10
click at [181, 202] on span "Clicks On Compared Period" at bounding box center [185, 200] width 89 height 20
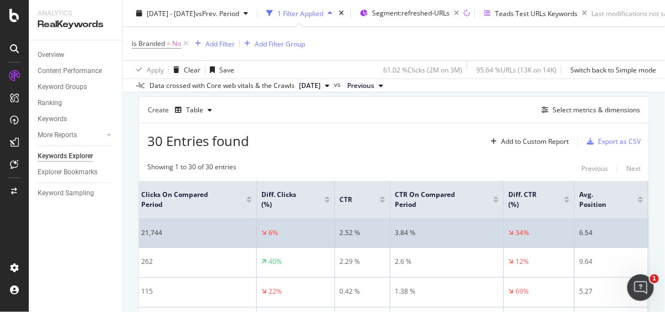
click at [170, 219] on td "21,744" at bounding box center [197, 233] width 120 height 29
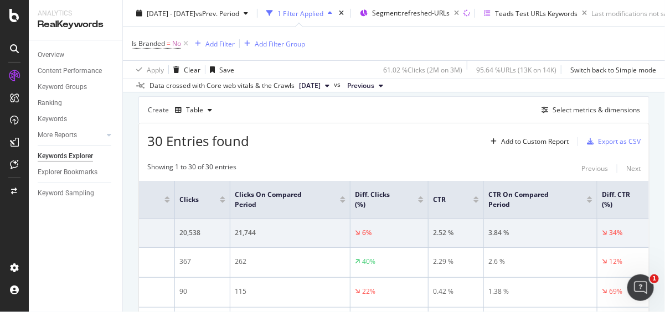
scroll to position [0, 740]
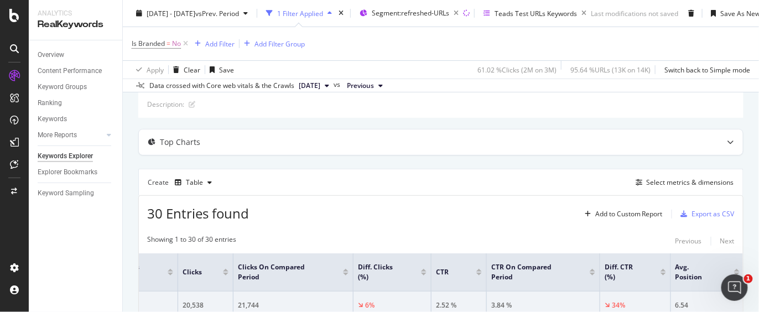
scroll to position [184, 0]
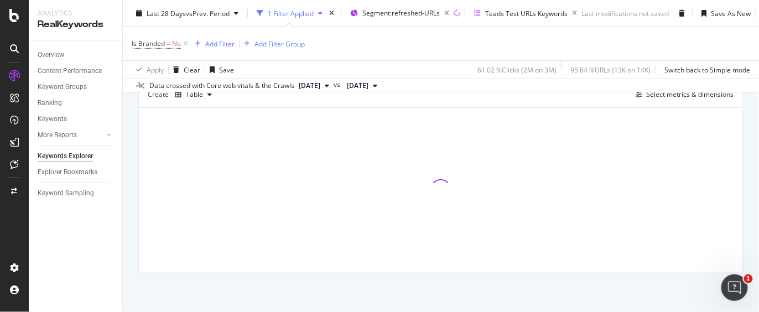
scroll to position [158, 0]
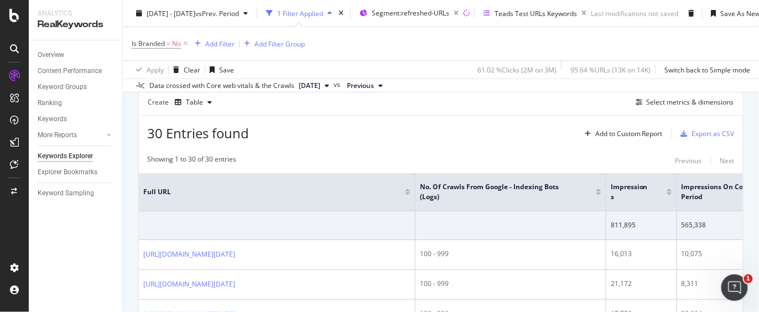
scroll to position [123, 0]
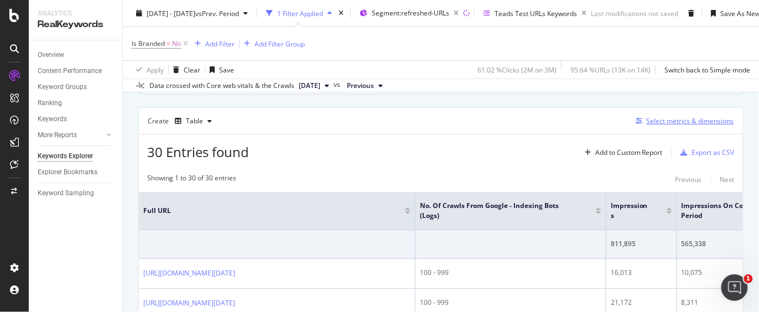
click at [593, 124] on div "Select metrics & dimensions" at bounding box center [690, 120] width 87 height 9
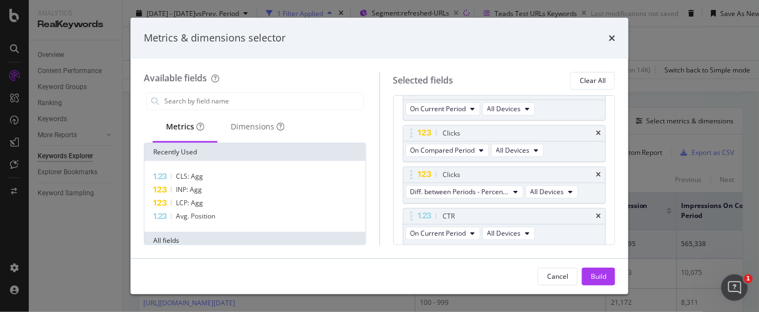
scroll to position [870, 0]
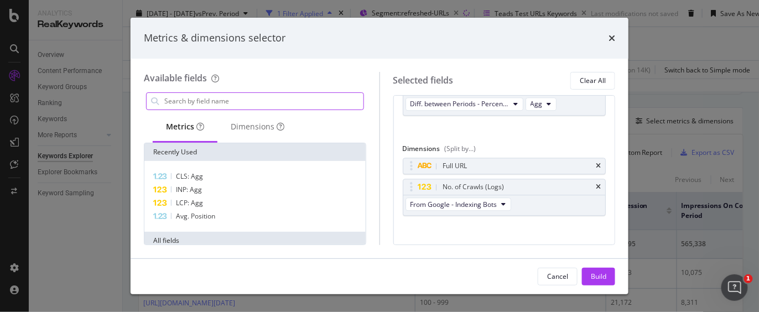
click at [200, 102] on input "modal" at bounding box center [263, 101] width 200 height 17
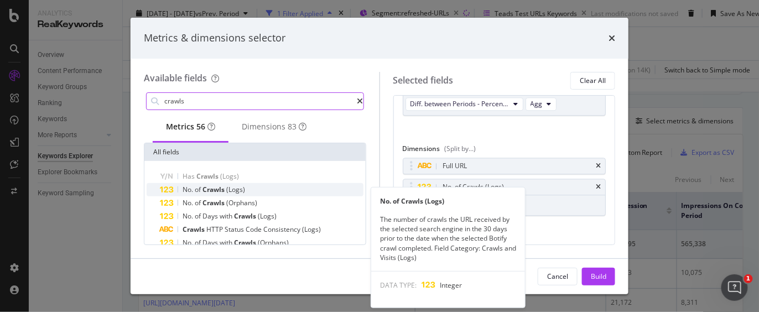
type input "crawls"
click at [246, 188] on div "No. of Crawls (Logs)" at bounding box center [262, 189] width 204 height 13
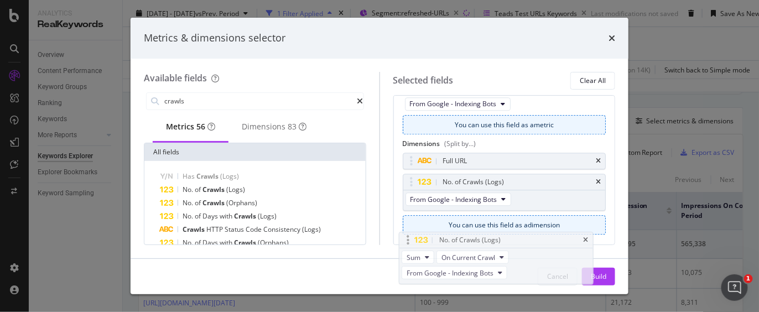
scroll to position [927, 0]
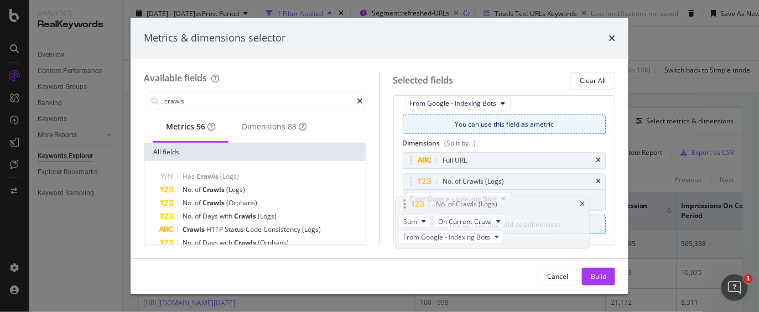
drag, startPoint x: 526, startPoint y: 183, endPoint x: 519, endPoint y: 205, distance: 23.1
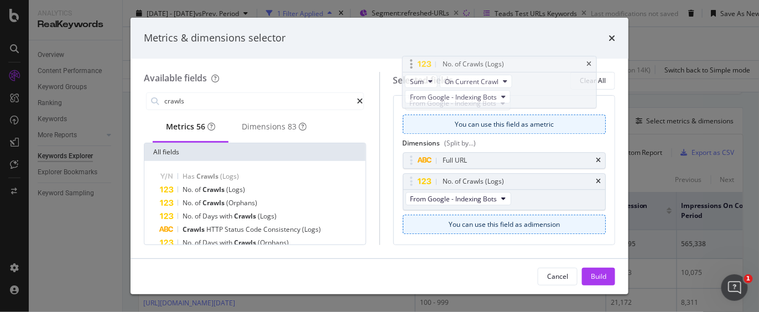
click at [519, 205] on body "Analytics RealKeywords Overview Content Performance Keyword Groups Ranking Keyw…" at bounding box center [379, 156] width 759 height 312
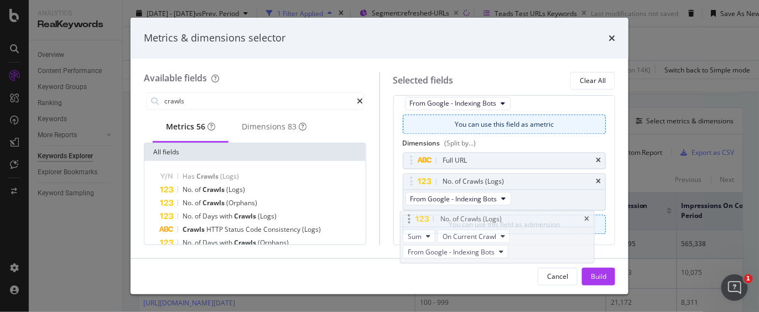
drag, startPoint x: 485, startPoint y: 122, endPoint x: 483, endPoint y: 216, distance: 93.5
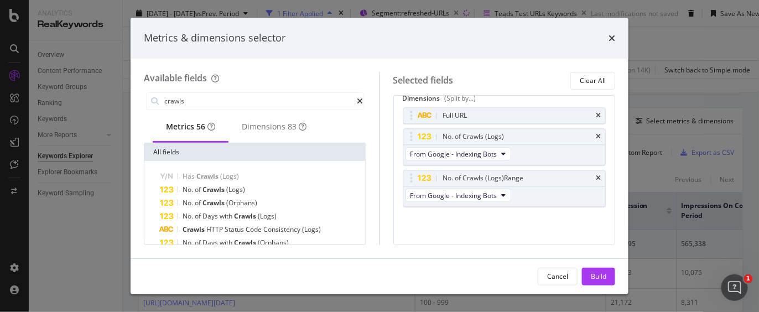
scroll to position [874, 0]
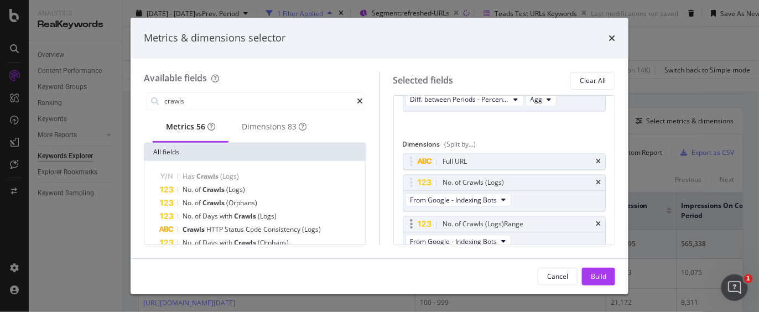
click at [514, 219] on div "No. of Crawls (Logs) Range" at bounding box center [483, 224] width 81 height 11
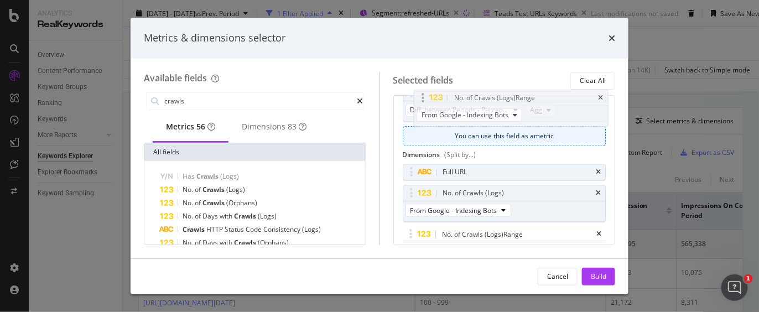
scroll to position [842, 0]
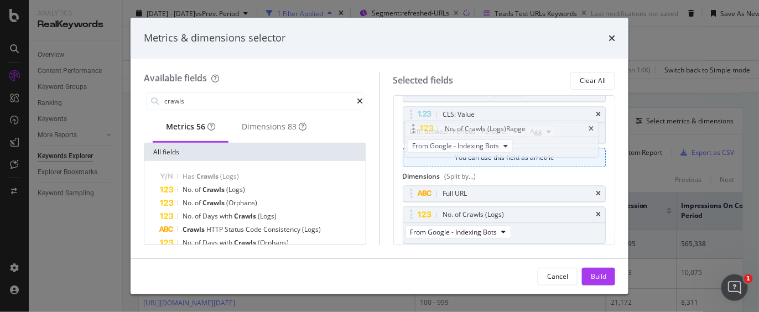
drag, startPoint x: 534, startPoint y: 217, endPoint x: 534, endPoint y: 134, distance: 83.0
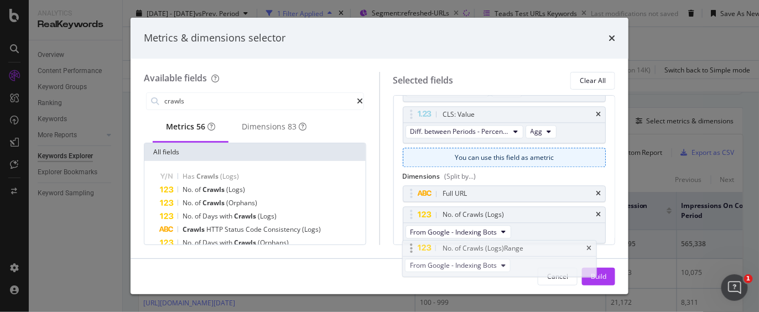
click at [534, 134] on body "Analytics RealKeywords Overview Content Performance Keyword Groups Ranking Keyw…" at bounding box center [379, 156] width 759 height 312
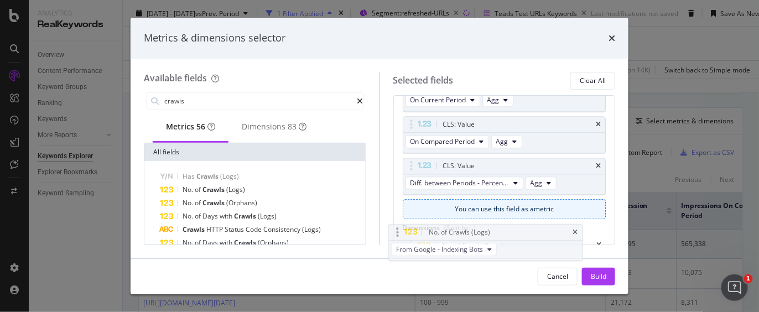
scroll to position [792, 0]
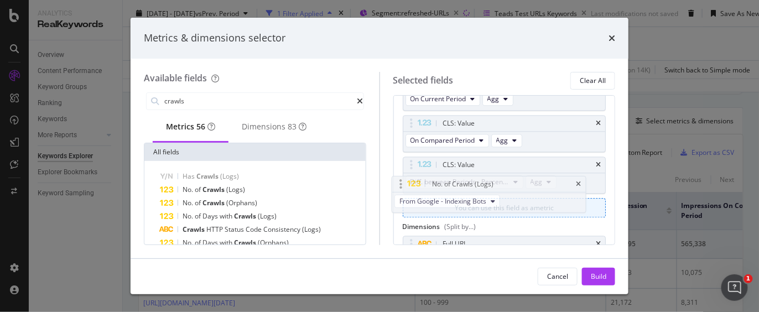
drag, startPoint x: 521, startPoint y: 206, endPoint x: 512, endPoint y: 181, distance: 26.6
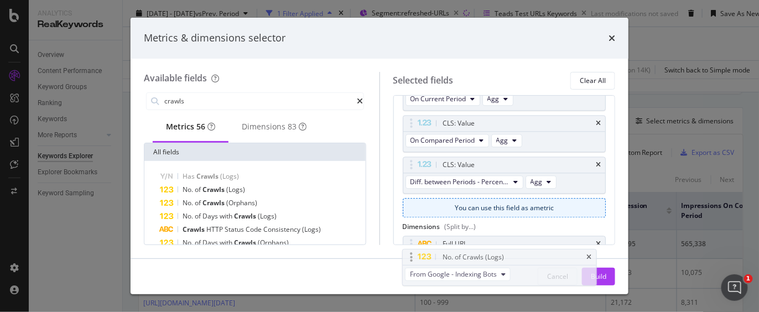
click at [512, 181] on body "Analytics RealKeywords Overview Content Performance Keyword Groups Ranking Keyw…" at bounding box center [379, 156] width 759 height 312
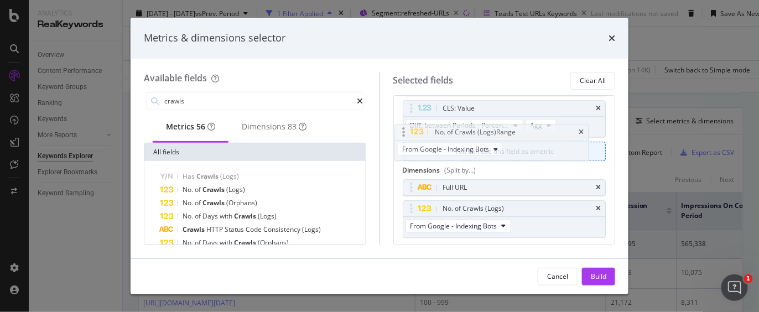
scroll to position [847, 0]
drag, startPoint x: 501, startPoint y: 181, endPoint x: 493, endPoint y: 136, distance: 46.0
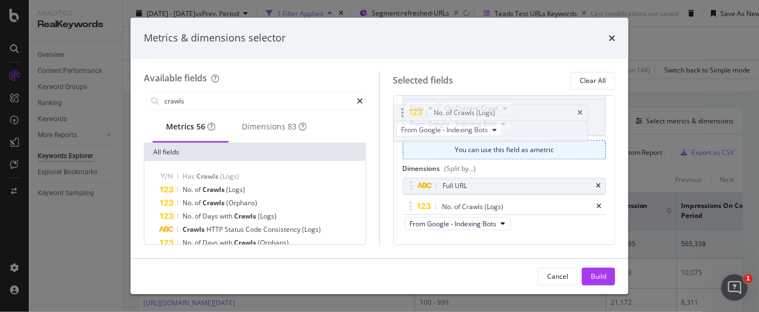
scroll to position [896, 0]
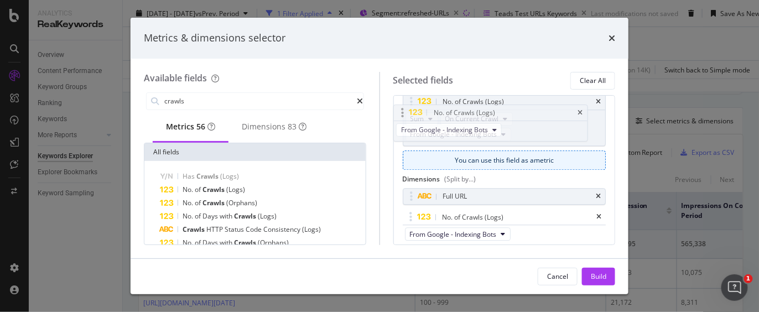
drag, startPoint x: 533, startPoint y: 181, endPoint x: 524, endPoint y: 132, distance: 50.7
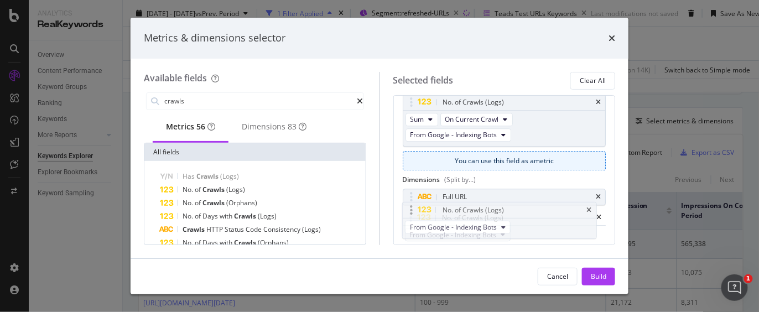
click at [524, 131] on body "Analytics RealKeywords Overview Content Performance Keyword Groups Ranking Keyw…" at bounding box center [379, 156] width 759 height 312
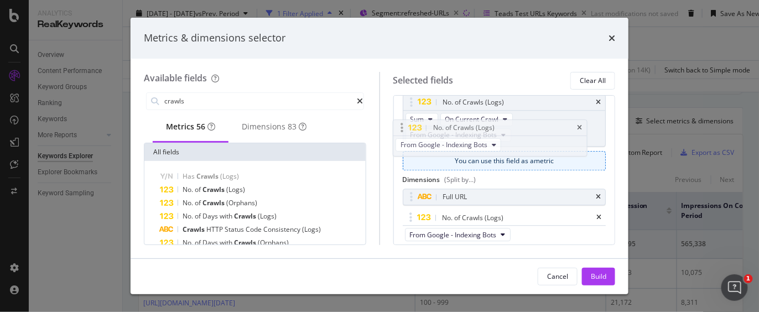
drag, startPoint x: 523, startPoint y: 228, endPoint x: 514, endPoint y: 146, distance: 83.0
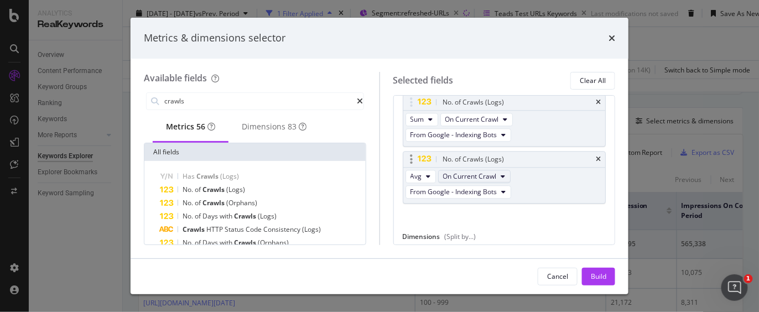
click at [466, 172] on span "On Current Crawl" at bounding box center [470, 176] width 54 height 9
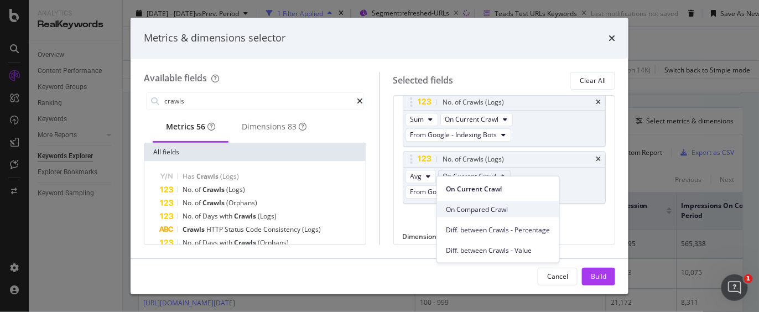
click at [469, 210] on span "On Compared Crawl" at bounding box center [498, 209] width 105 height 10
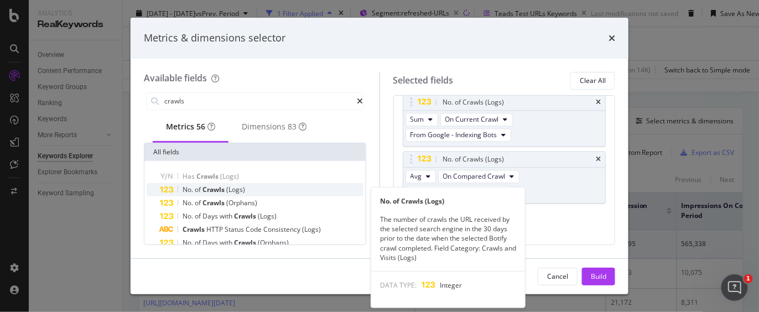
click at [256, 192] on div "No. of Crawls (Logs)" at bounding box center [262, 189] width 204 height 13
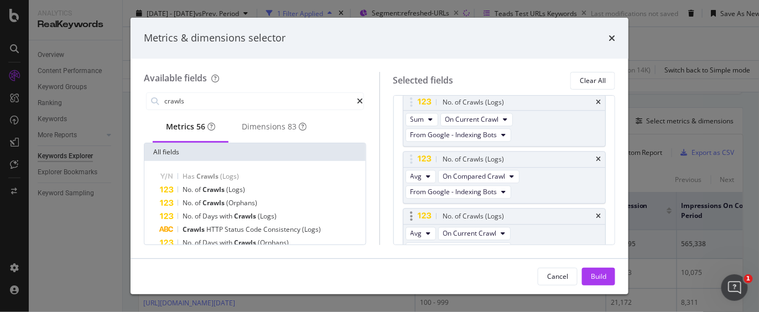
scroll to position [904, 0]
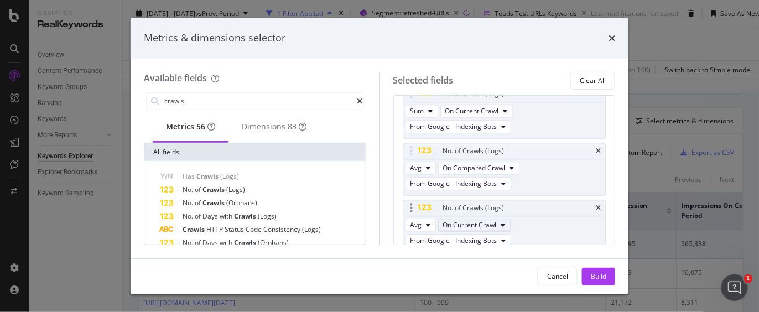
click at [504, 222] on icon "modal" at bounding box center [503, 225] width 4 height 7
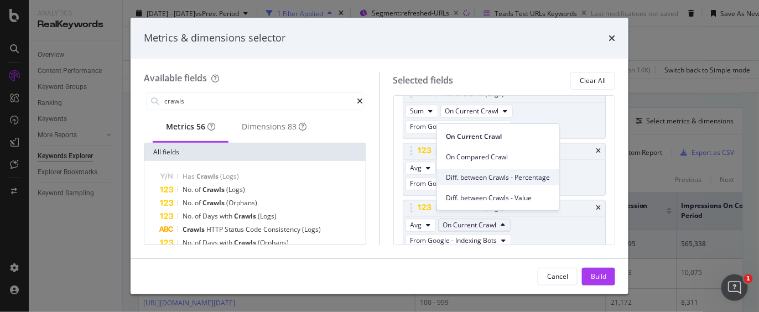
click at [486, 181] on span "Diff. between Crawls - Percentage" at bounding box center [498, 178] width 105 height 10
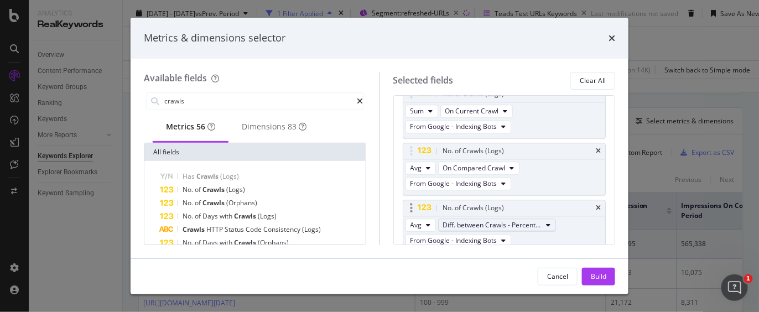
click at [502, 220] on span "Diff. between Crawls - Percentage" at bounding box center [492, 224] width 99 height 9
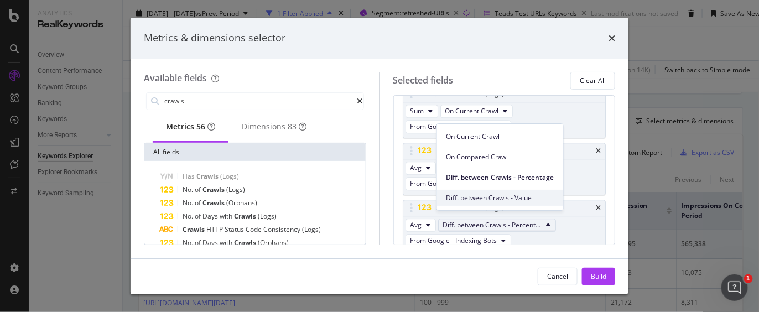
click at [506, 198] on span "Diff. between Crawls - Value" at bounding box center [500, 198] width 108 height 10
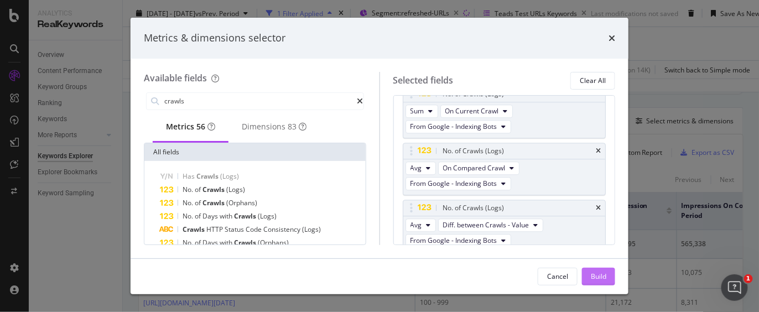
click at [593, 274] on div "Build" at bounding box center [598, 276] width 15 height 9
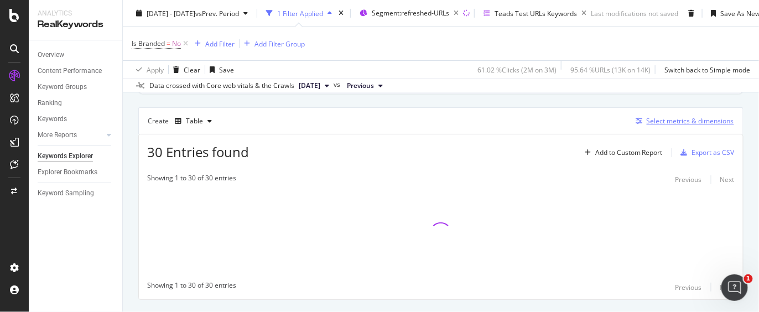
click at [593, 119] on div "Select metrics & dimensions" at bounding box center [690, 120] width 87 height 9
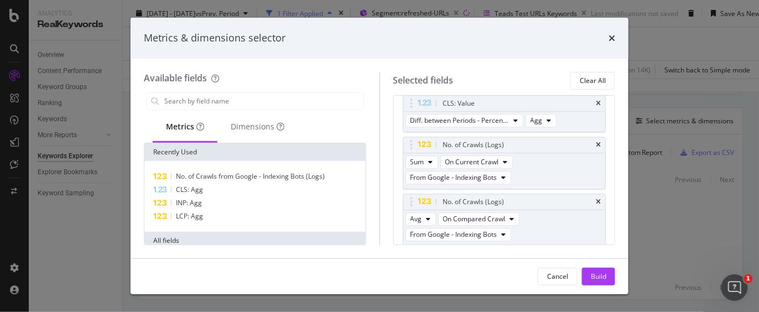
scroll to position [922, 0]
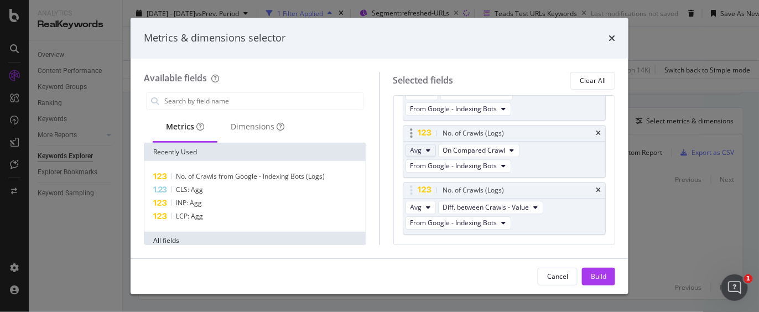
click at [424, 144] on button "Avg" at bounding box center [421, 150] width 30 height 13
click at [425, 162] on span "Sum" at bounding box center [421, 163] width 14 height 10
click at [422, 201] on button "Avg" at bounding box center [421, 207] width 30 height 13
click at [424, 217] on span "Sum" at bounding box center [421, 219] width 14 height 10
click at [422, 203] on span "Sum" at bounding box center [418, 207] width 14 height 9
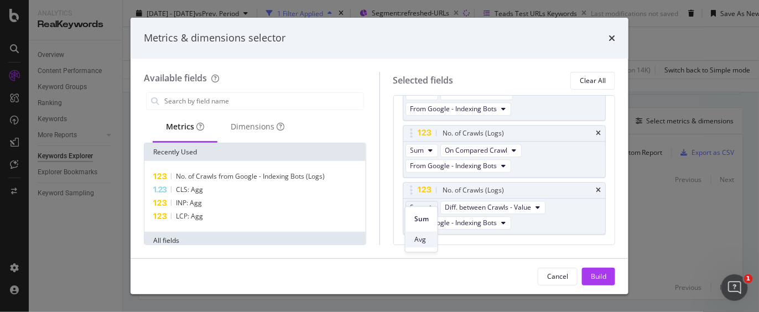
click at [417, 238] on span "Avg" at bounding box center [421, 240] width 14 height 10
click at [416, 203] on span "Avg" at bounding box center [417, 207] width 12 height 9
click at [424, 215] on span "Sum" at bounding box center [421, 219] width 14 height 10
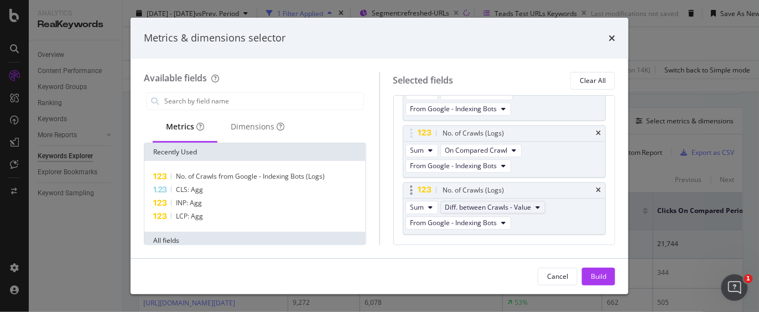
click at [532, 201] on button "Diff. between Crawls - Value" at bounding box center [492, 207] width 105 height 13
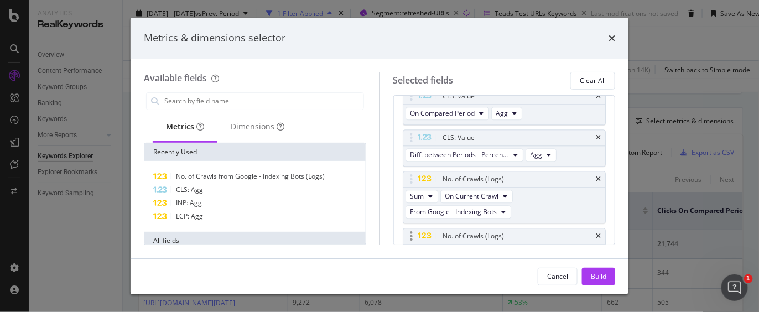
scroll to position [799, 0]
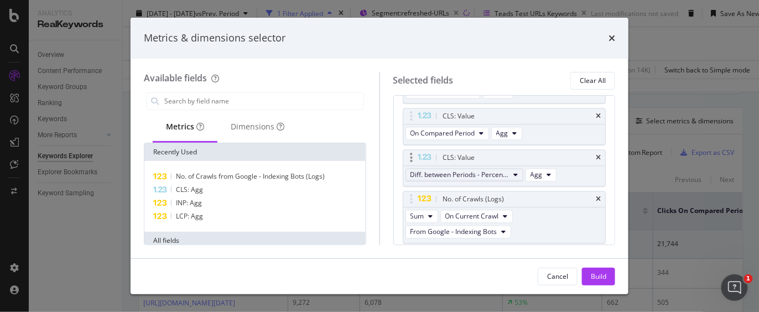
click at [501, 170] on span "Diff. between Periods - Percentage" at bounding box center [460, 174] width 99 height 9
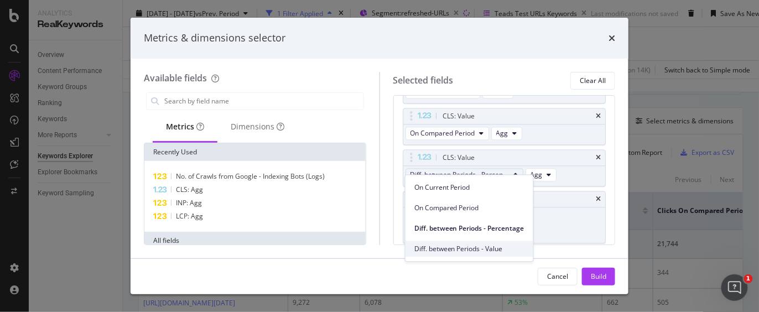
click at [491, 250] on span "Diff. between Periods - Value" at bounding box center [469, 249] width 110 height 10
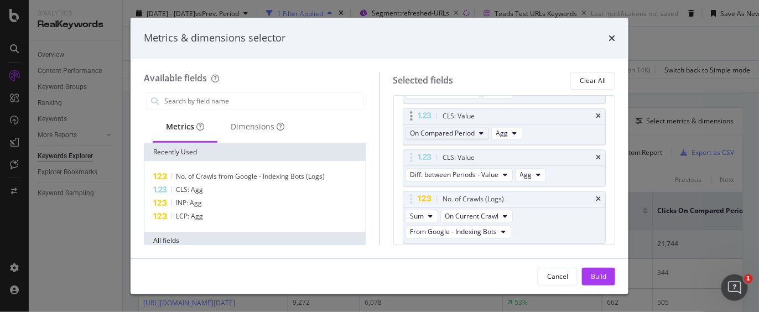
click at [469, 128] on span "On Compared Period" at bounding box center [443, 132] width 65 height 9
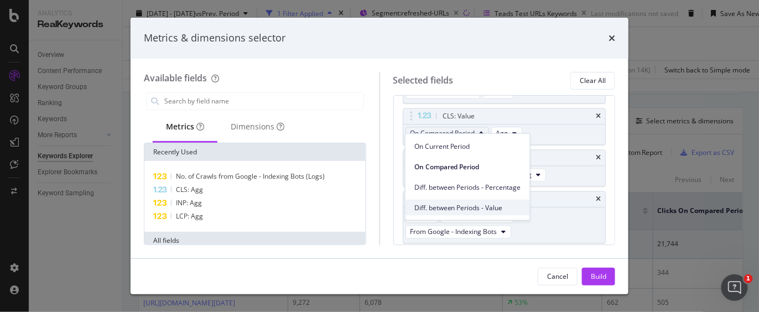
click at [480, 208] on span "Diff. between Periods - Value" at bounding box center [467, 208] width 107 height 10
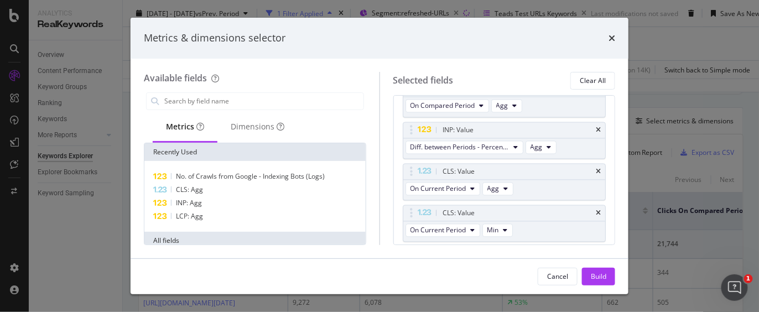
scroll to position [676, 0]
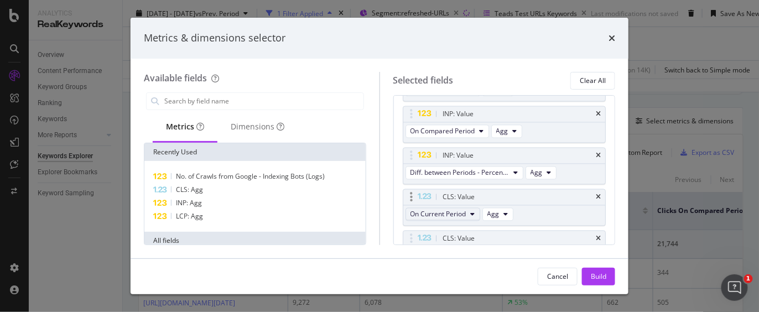
click at [456, 210] on span "On Current Period" at bounding box center [439, 214] width 56 height 9
click at [480, 178] on div "Diff. between Periods - Percentage Agg" at bounding box center [482, 174] width 158 height 20
click at [484, 168] on span "Diff. between Periods - Percentage" at bounding box center [460, 172] width 99 height 9
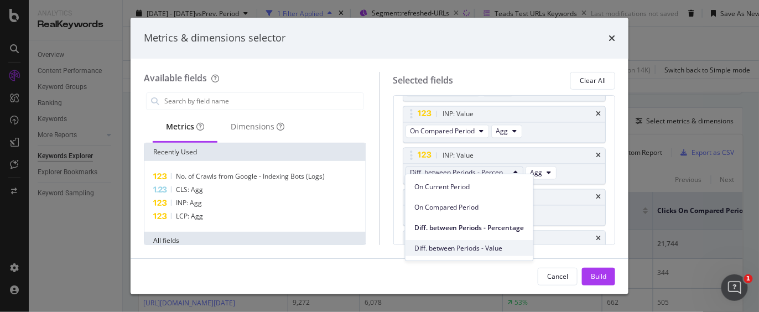
click at [488, 244] on span "Diff. between Periods - Value" at bounding box center [469, 248] width 110 height 10
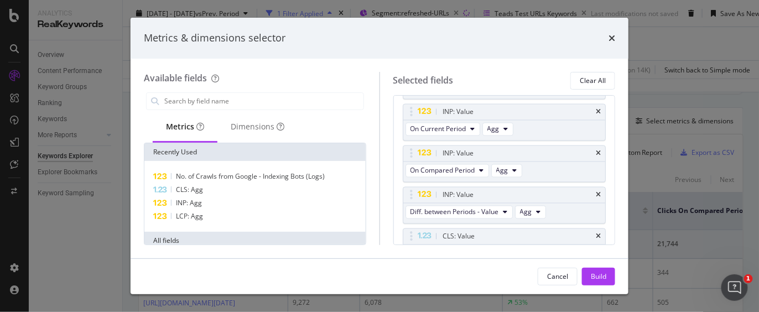
scroll to position [615, 0]
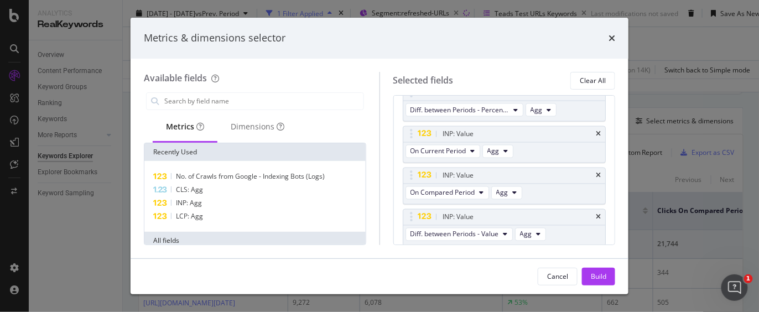
drag, startPoint x: 490, startPoint y: 193, endPoint x: 399, endPoint y: 196, distance: 91.4
click at [398, 197] on div "Metrics (I want to see...) Impressions On Current Period All Devices Impression…" at bounding box center [504, 170] width 222 height 150
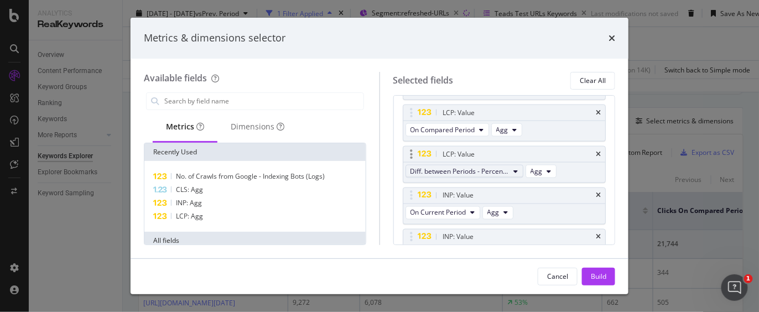
click at [485, 167] on span "Diff. between Periods - Percentage" at bounding box center [460, 171] width 99 height 9
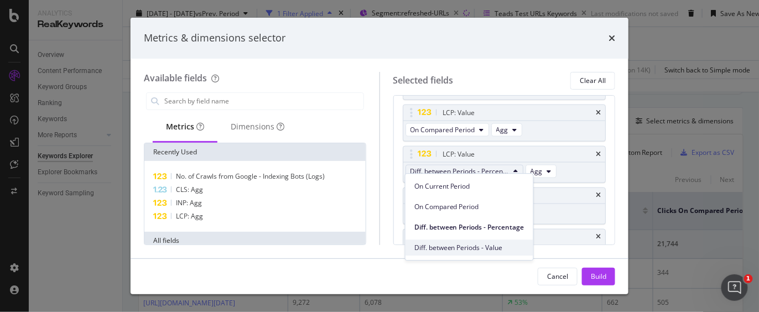
click at [480, 247] on span "Diff. between Periods - Value" at bounding box center [469, 248] width 110 height 10
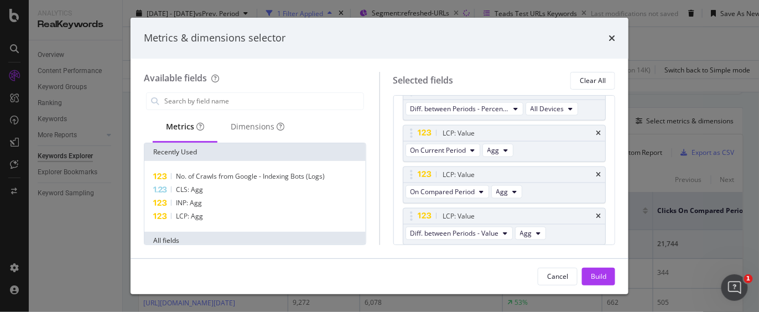
scroll to position [430, 0]
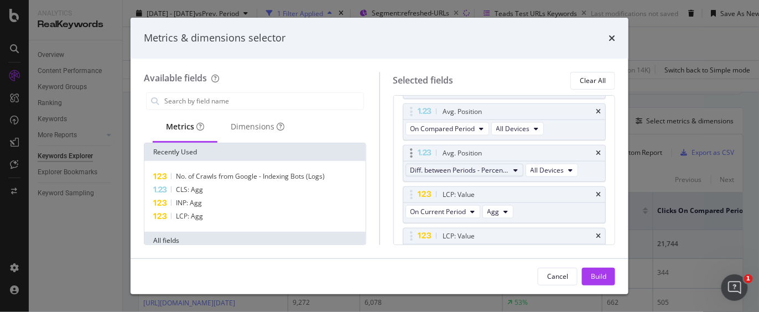
click at [488, 167] on span "Diff. between Periods - Percentage" at bounding box center [460, 169] width 99 height 9
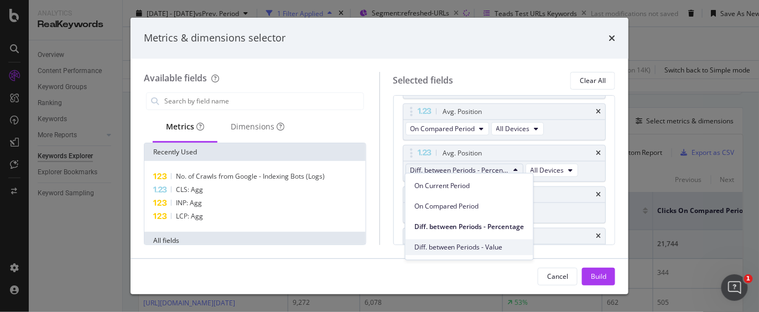
click at [484, 245] on span "Diff. between Periods - Value" at bounding box center [469, 247] width 110 height 10
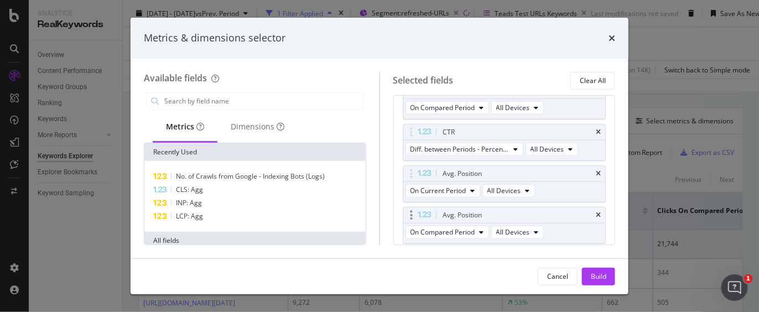
scroll to position [307, 0]
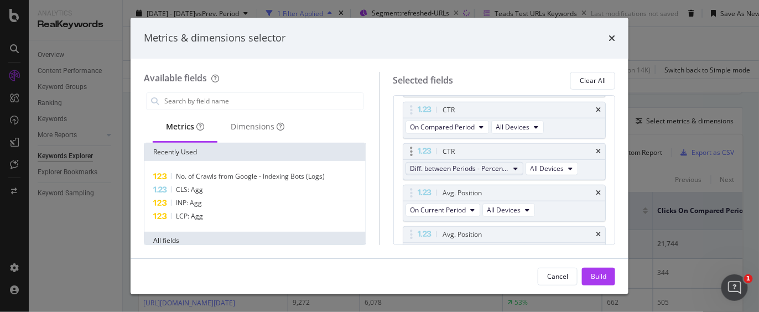
click at [498, 162] on button "Diff. between Periods - Percentage" at bounding box center [465, 168] width 118 height 13
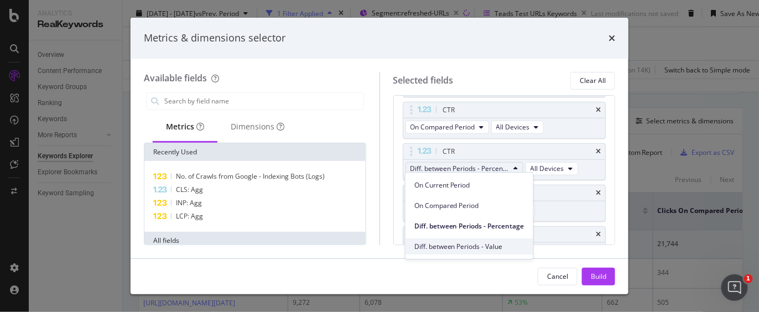
click at [491, 248] on span "Diff. between Periods - Value" at bounding box center [469, 247] width 110 height 10
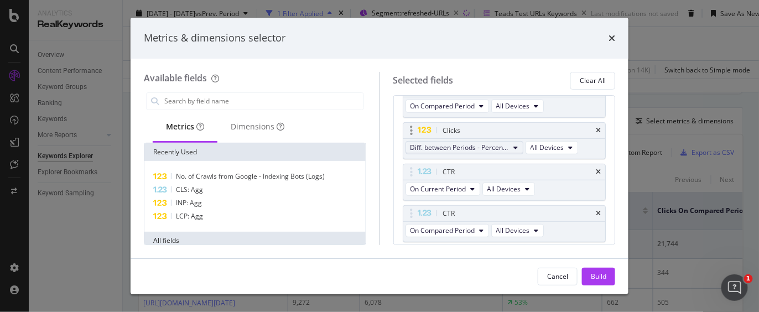
scroll to position [184, 0]
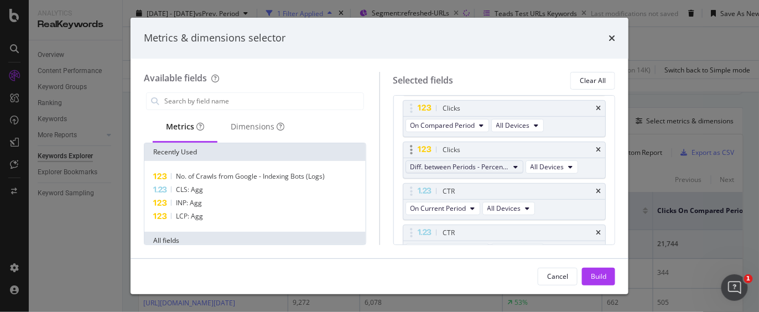
click at [499, 164] on span "Diff. between Periods - Percentage" at bounding box center [460, 166] width 99 height 9
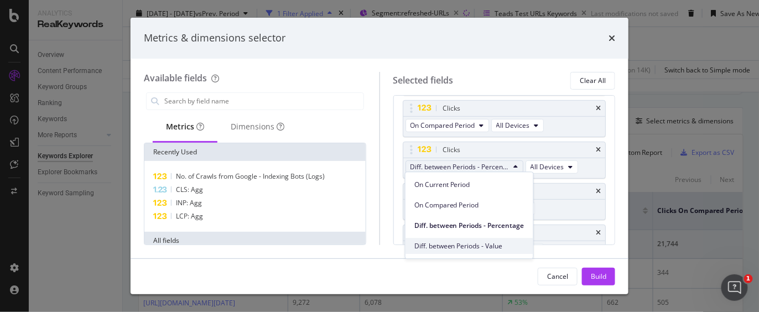
click at [497, 245] on span "Diff. between Periods - Value" at bounding box center [469, 246] width 110 height 10
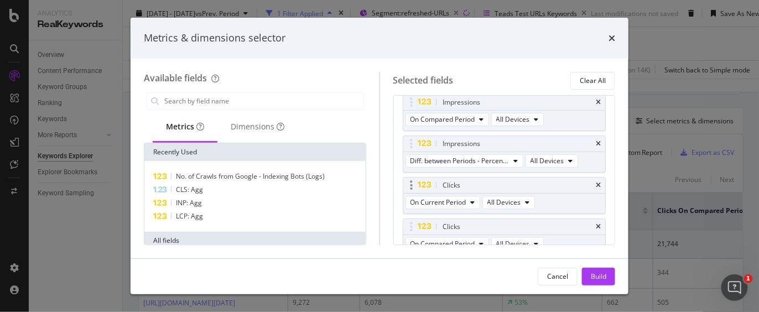
scroll to position [61, 0]
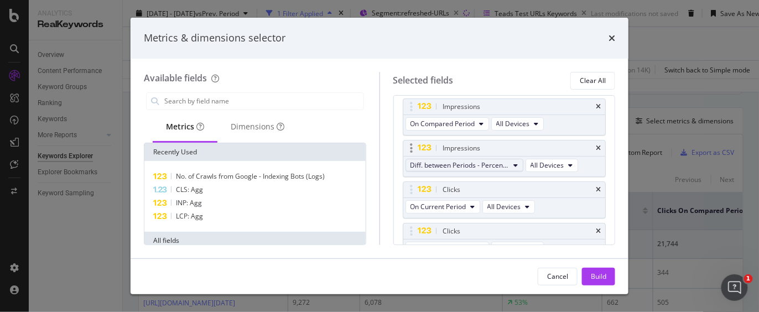
click at [495, 165] on span "Diff. between Periods - Percentage" at bounding box center [460, 164] width 99 height 9
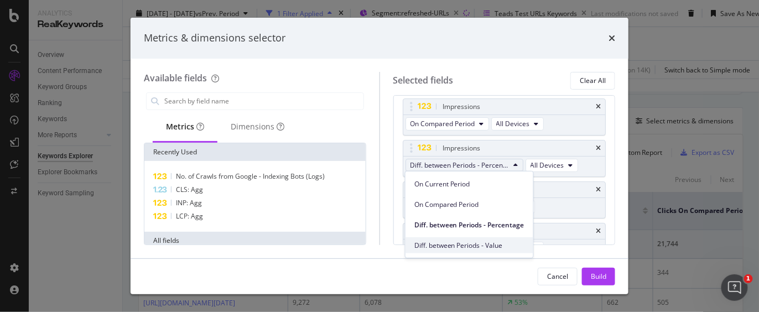
click at [505, 247] on span "Diff. between Periods - Value" at bounding box center [469, 245] width 110 height 10
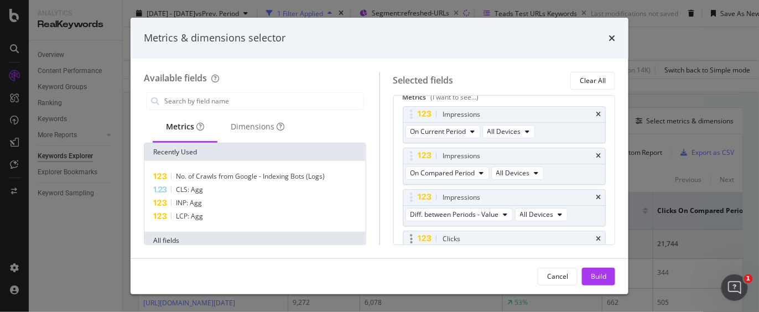
scroll to position [0, 0]
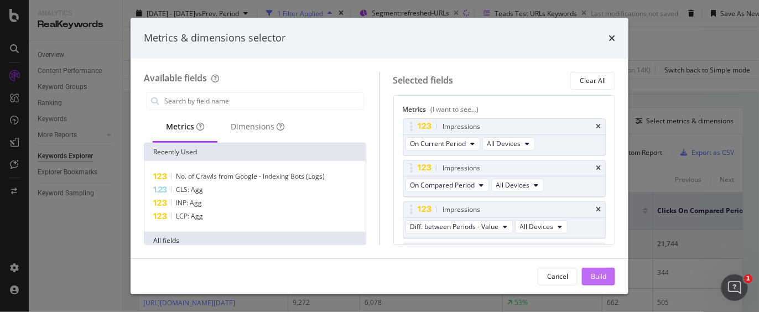
click at [593, 279] on div "Build" at bounding box center [598, 276] width 15 height 9
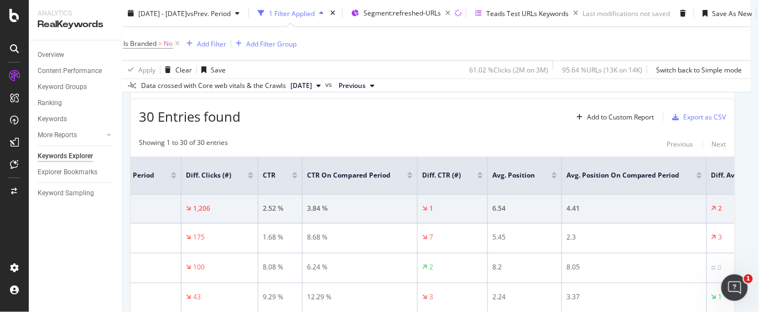
scroll to position [35, 8]
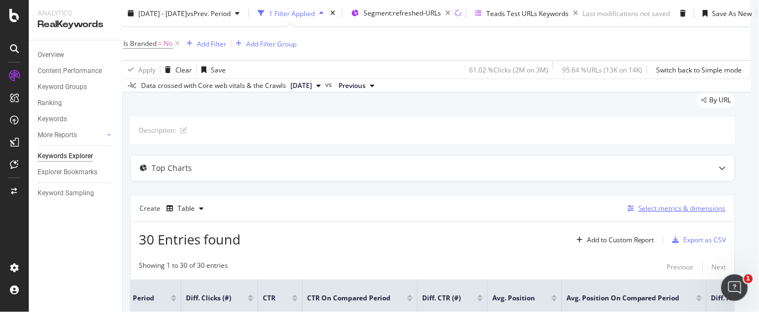
click at [593, 208] on div "Select metrics & dimensions" at bounding box center [682, 208] width 87 height 9
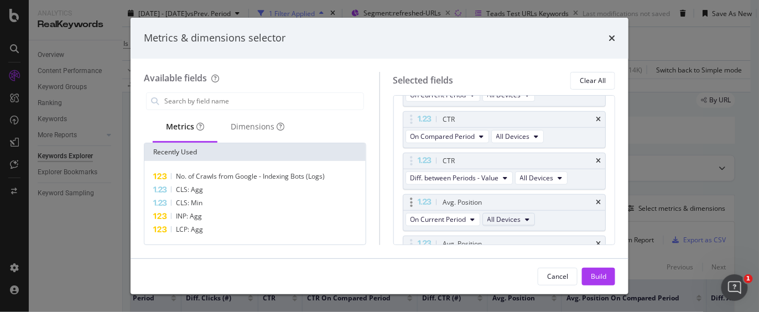
scroll to position [307, 0]
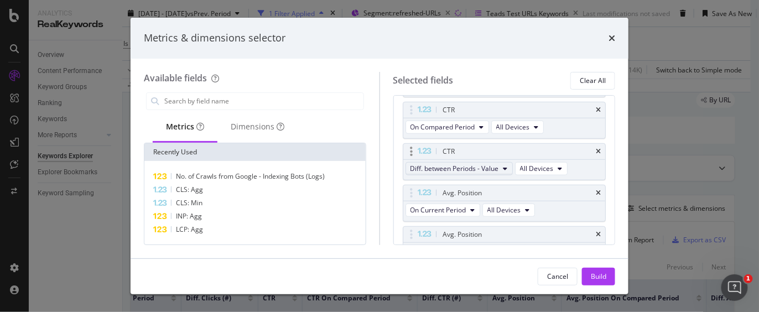
click at [506, 167] on icon "modal" at bounding box center [506, 168] width 4 height 7
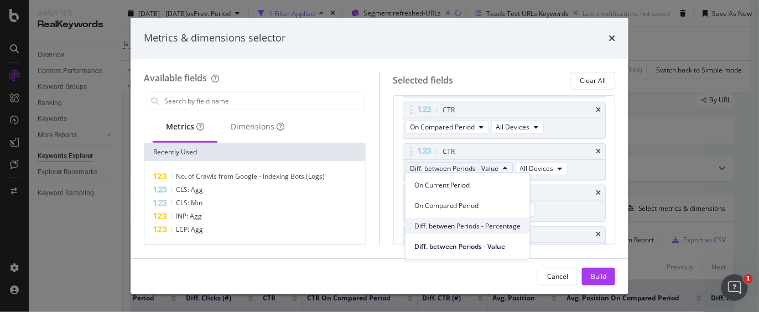
click at [495, 224] on span "Diff. between Periods - Percentage" at bounding box center [467, 226] width 107 height 10
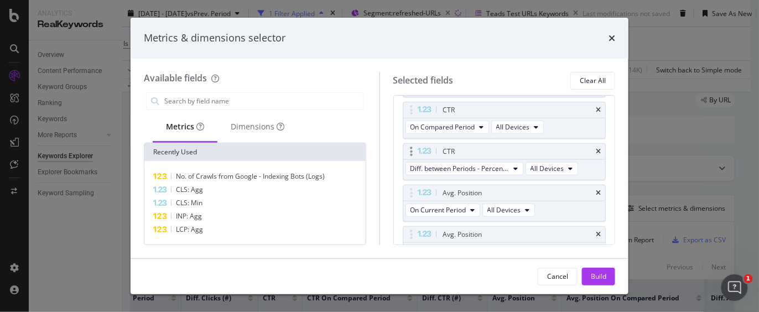
click at [592, 146] on div "CTR" at bounding box center [504, 151] width 203 height 15
click at [593, 160] on div "Metrics & dimensions selector Available fields Metrics Dimensions Recently Used…" at bounding box center [379, 156] width 759 height 312
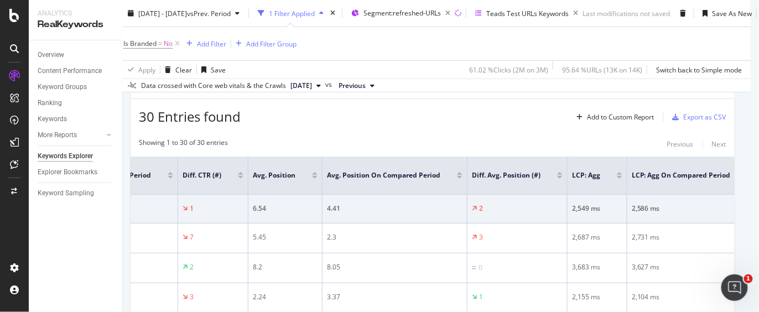
scroll to position [0, 825]
click at [63, 242] on div "Overview Content Performance Keyword Groups Ranking Keywords More Reports Count…" at bounding box center [76, 176] width 94 height 272
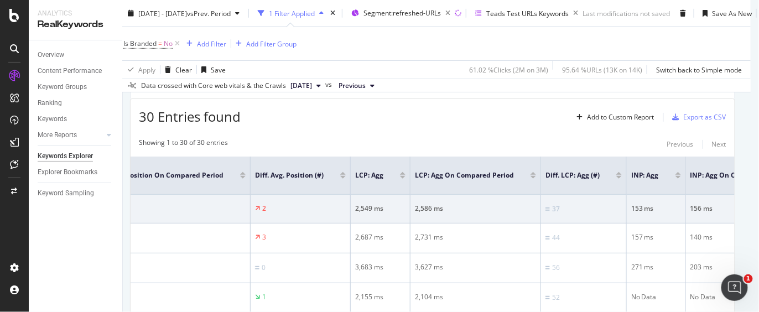
scroll to position [0, 1043]
click at [321, 174] on span "Diff. Avg. Position (#)" at bounding box center [286, 175] width 69 height 10
click at [593, 117] on div "Add to Custom Report" at bounding box center [621, 117] width 68 height 7
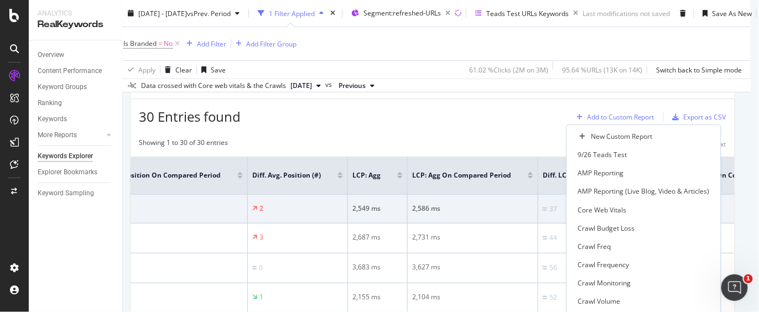
click at [593, 117] on div "Add to Custom Report" at bounding box center [621, 117] width 68 height 7
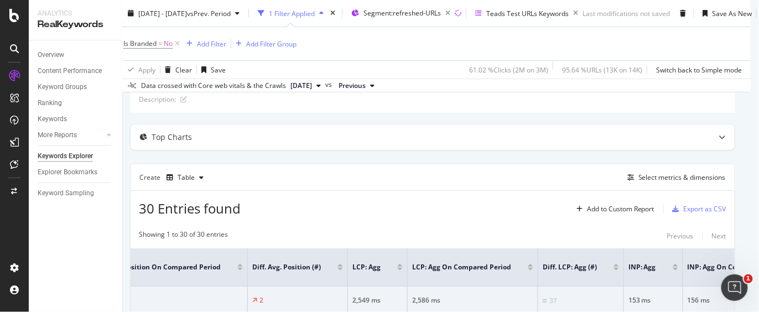
scroll to position [35, 8]
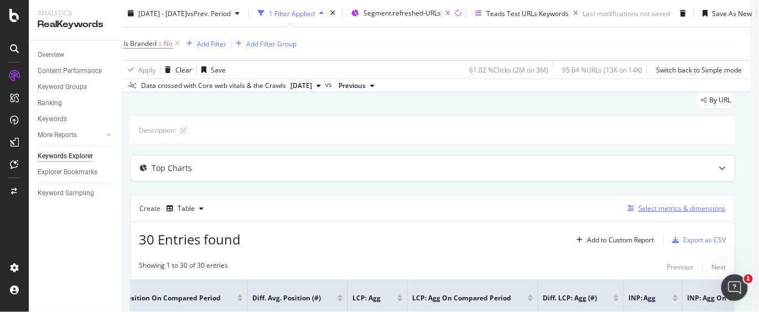
click at [593, 206] on div "Select metrics & dimensions" at bounding box center [682, 208] width 87 height 9
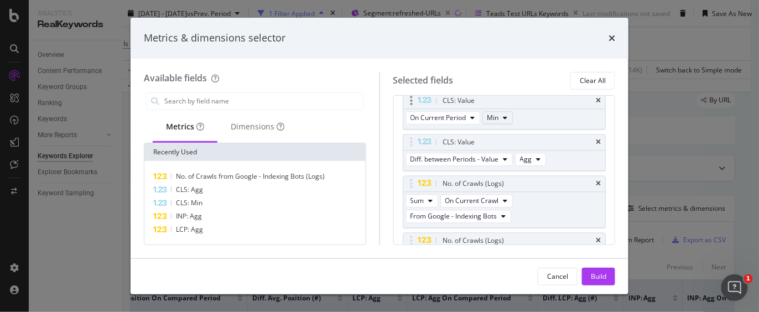
scroll to position [753, 0]
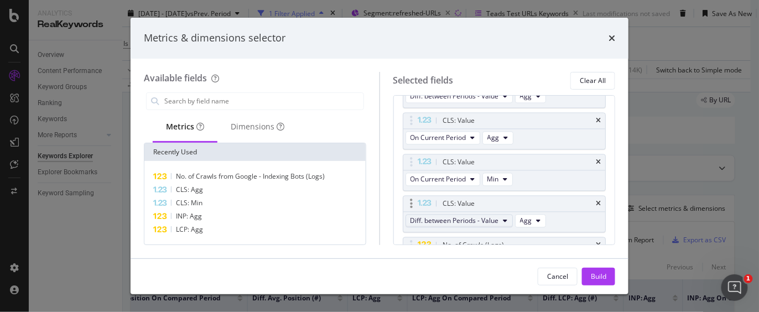
click at [501, 214] on button "Diff. between Periods - Value" at bounding box center [459, 220] width 107 height 13
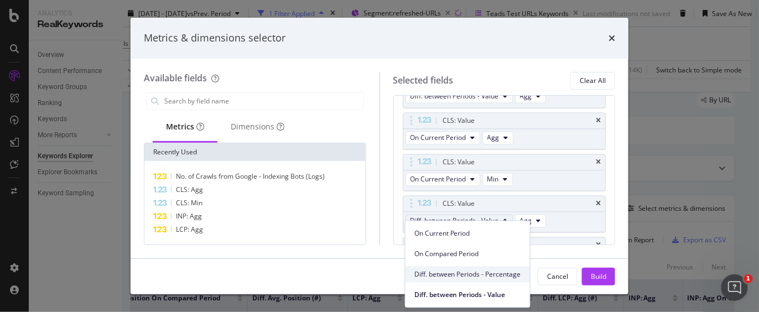
click at [476, 270] on span "Diff. between Periods - Percentage" at bounding box center [467, 274] width 107 height 10
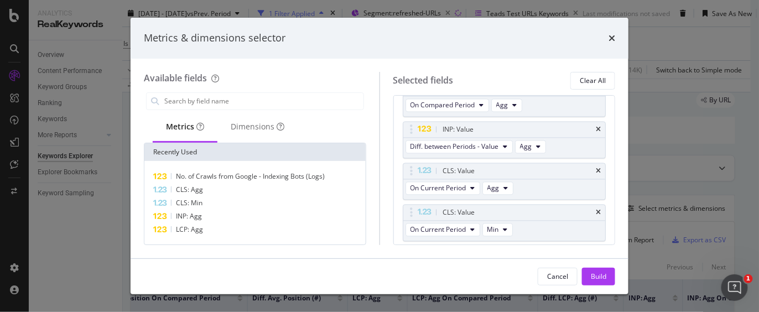
scroll to position [692, 0]
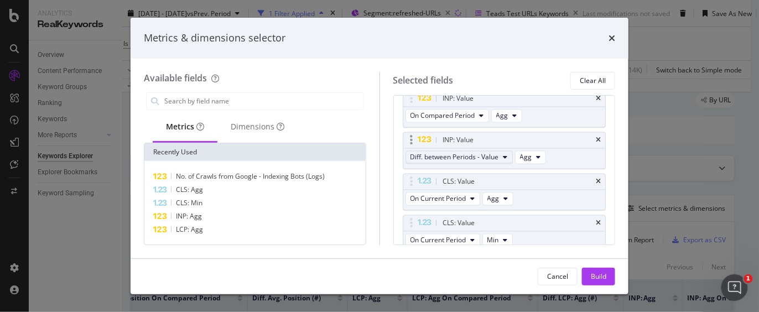
click at [495, 153] on span "Diff. between Periods - Value" at bounding box center [455, 157] width 89 height 9
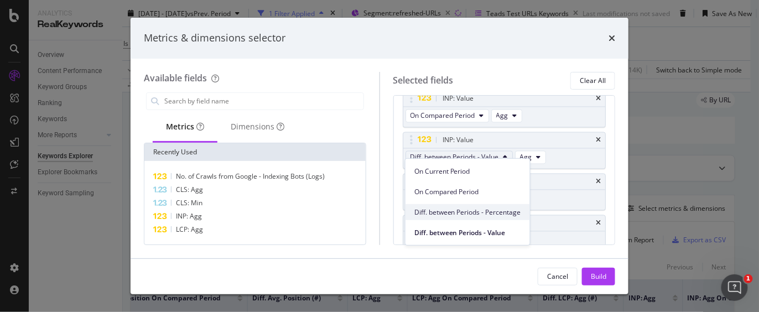
click at [495, 211] on span "Diff. between Periods - Percentage" at bounding box center [467, 212] width 107 height 10
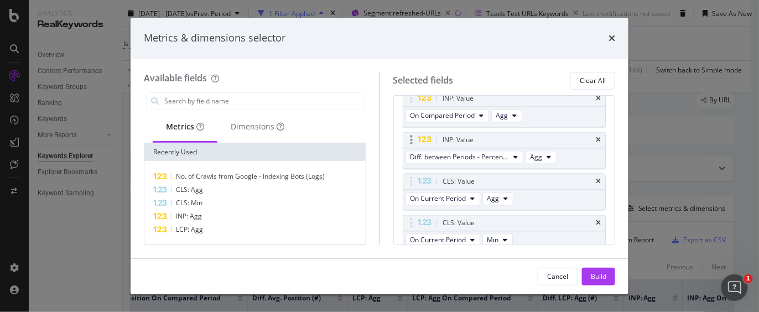
scroll to position [569, 0]
click at [486, 151] on span "Diff. between Periods - Value" at bounding box center [455, 155] width 89 height 9
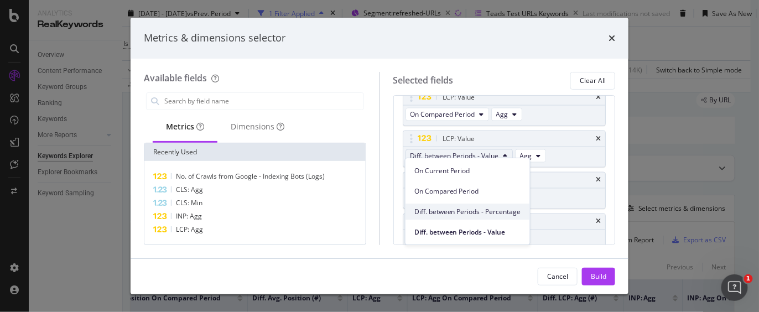
click at [494, 211] on span "Diff. between Periods - Percentage" at bounding box center [467, 212] width 107 height 10
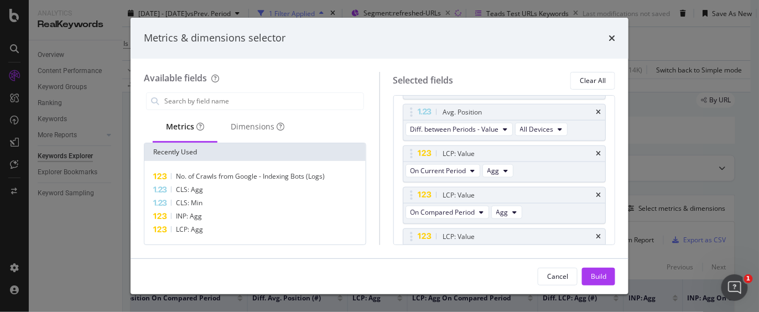
scroll to position [445, 0]
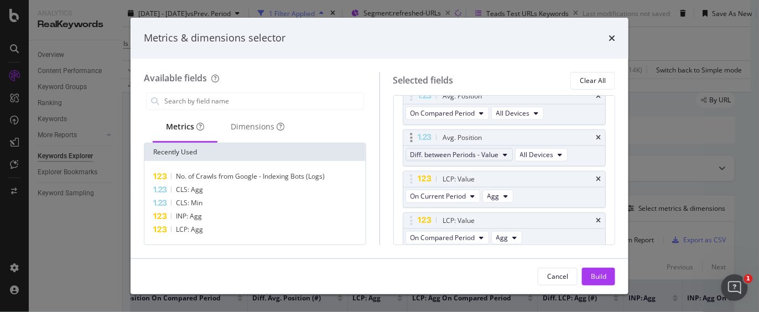
click at [489, 148] on button "Diff. between Periods - Value" at bounding box center [459, 154] width 107 height 13
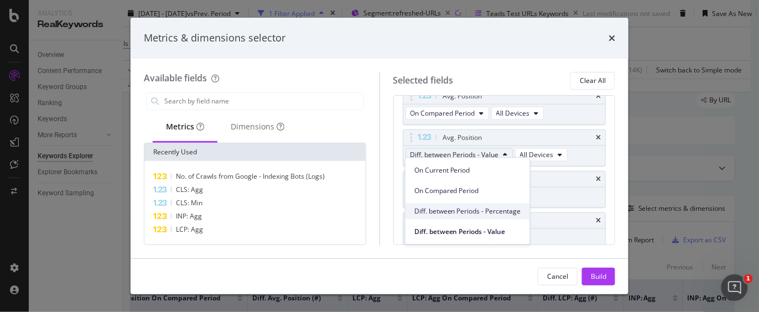
click at [488, 211] on span "Diff. between Periods - Percentage" at bounding box center [467, 211] width 107 height 10
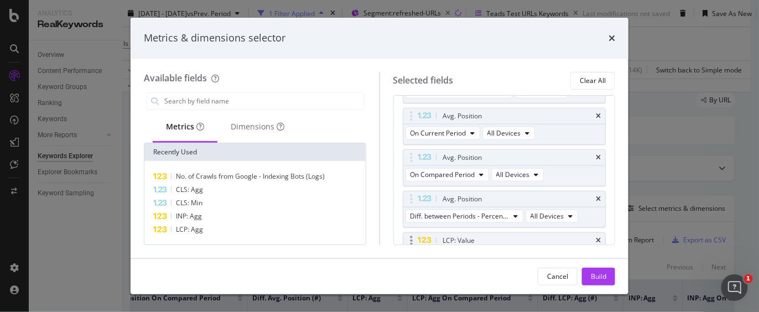
scroll to position [323, 0]
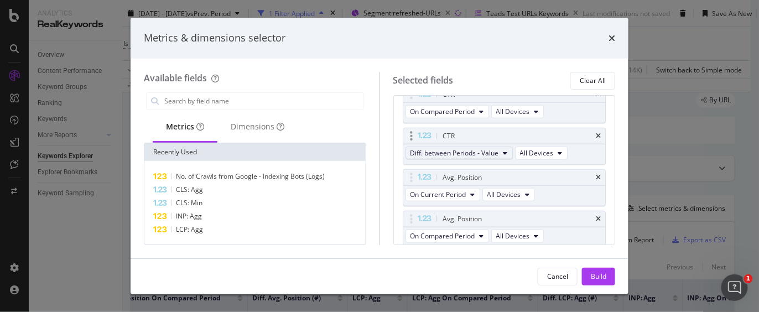
click at [489, 153] on span "Diff. between Periods - Value" at bounding box center [455, 152] width 89 height 9
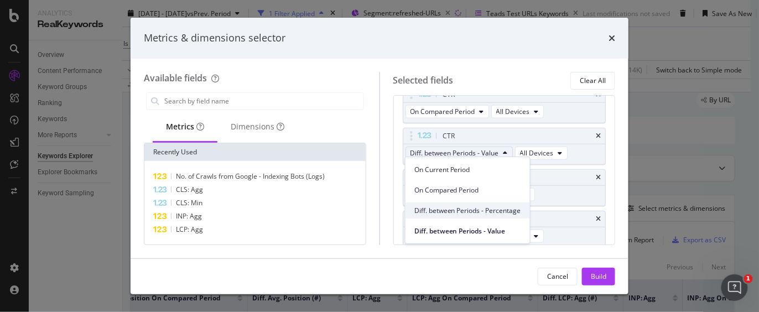
click at [499, 217] on div "Diff. between Periods - Percentage" at bounding box center [468, 211] width 125 height 16
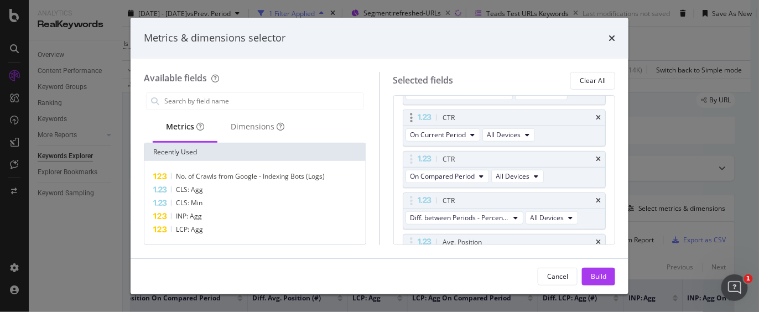
scroll to position [261, 0]
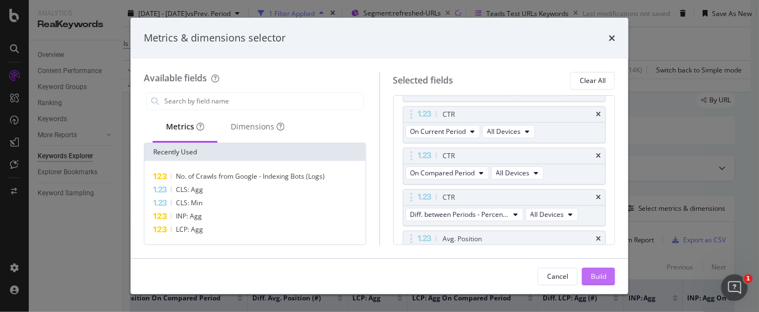
click at [593, 272] on div "Build" at bounding box center [598, 276] width 15 height 9
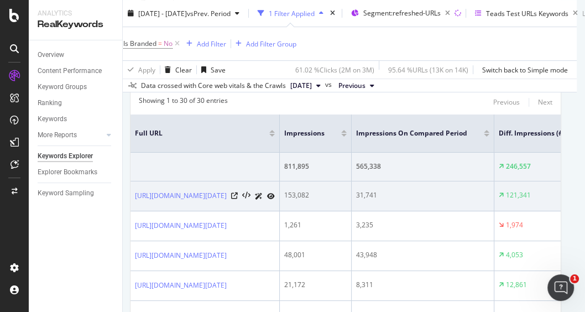
scroll to position [220, 8]
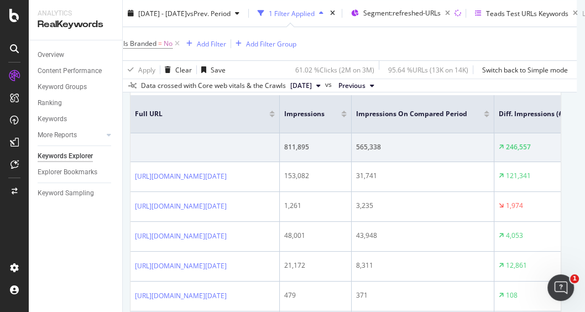
click at [101, 227] on div "Overview Content Performance Keyword Groups Ranking Keywords More Reports Count…" at bounding box center [76, 176] width 94 height 272
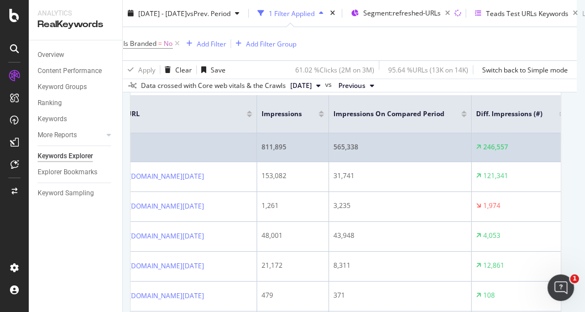
scroll to position [0, 22]
click at [325, 146] on div "811,895" at bounding box center [293, 147] width 63 height 10
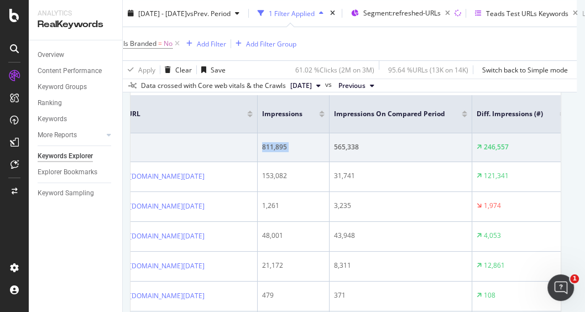
copy div "811,895"
click at [65, 259] on div "Overview Content Performance Keyword Groups Ranking Keywords More Reports Count…" at bounding box center [76, 176] width 94 height 272
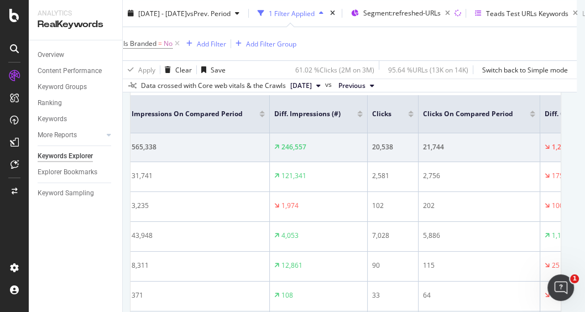
scroll to position [0, 224]
click at [90, 226] on div "Overview Content Performance Keyword Groups Ranking Keywords More Reports Count…" at bounding box center [76, 176] width 94 height 272
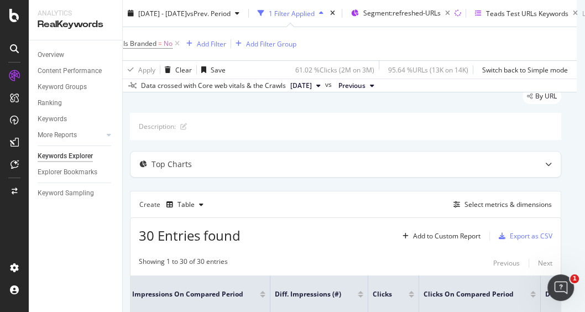
scroll to position [35, 8]
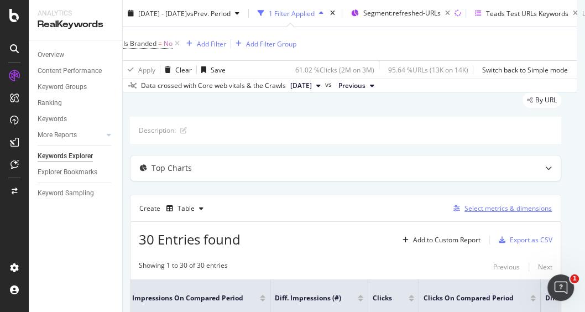
click at [489, 207] on div "Select metrics & dimensions" at bounding box center [508, 208] width 87 height 9
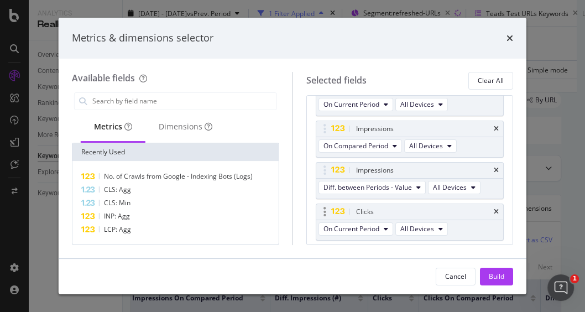
scroll to position [61, 0]
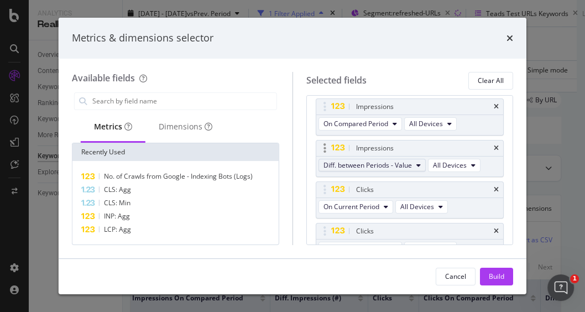
click at [396, 164] on span "Diff. between Periods - Value" at bounding box center [368, 164] width 89 height 9
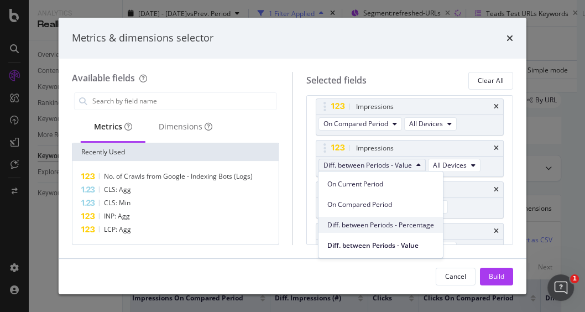
click at [387, 221] on span "Diff. between Periods - Percentage" at bounding box center [381, 225] width 107 height 10
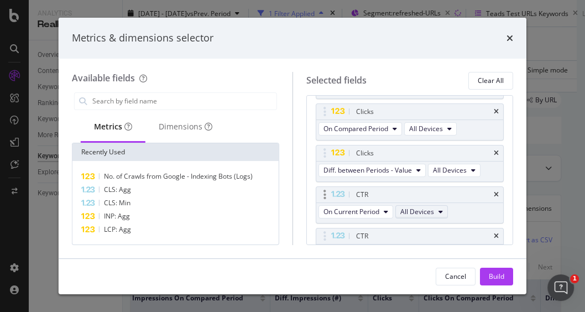
scroll to position [184, 0]
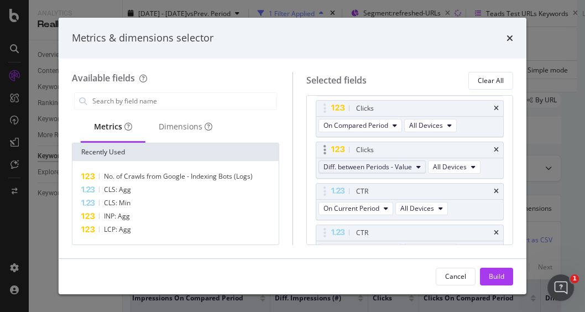
click at [411, 165] on span "Diff. between Periods - Value" at bounding box center [368, 166] width 89 height 9
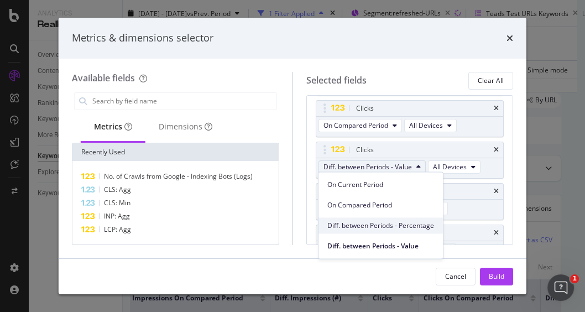
click at [398, 228] on span "Diff. between Periods - Percentage" at bounding box center [381, 226] width 107 height 10
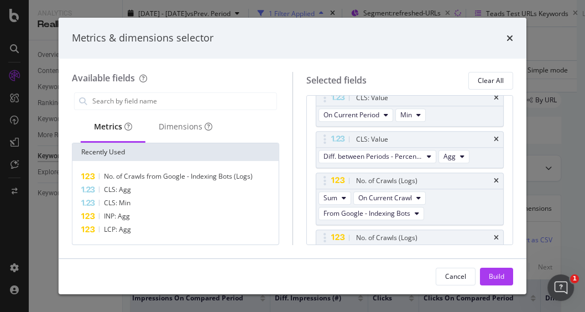
scroll to position [815, 0]
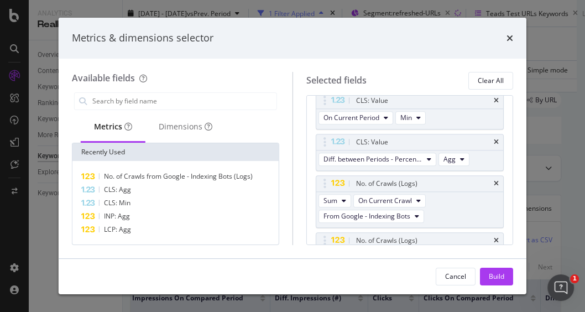
click at [498, 276] on div "Build" at bounding box center [496, 276] width 15 height 9
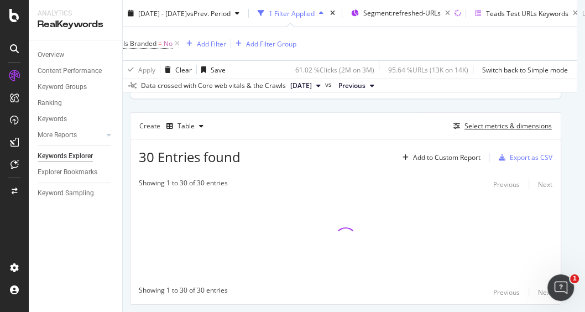
scroll to position [158, 8]
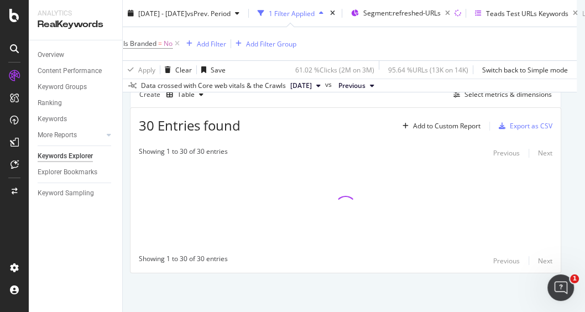
click at [64, 219] on div "Overview Content Performance Keyword Groups Ranking Keywords More Reports Count…" at bounding box center [76, 176] width 94 height 272
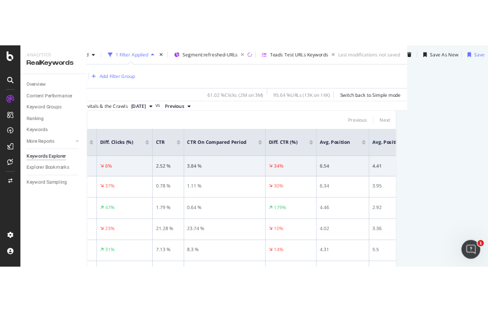
scroll to position [216, 153]
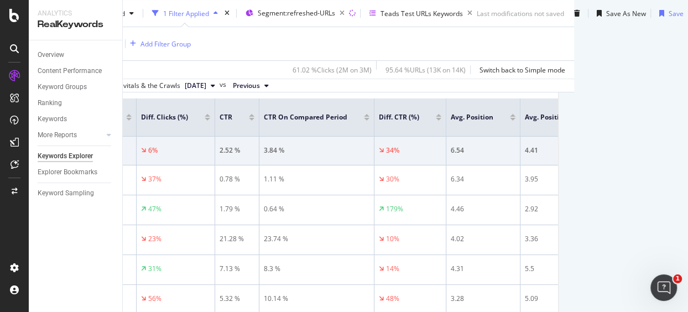
click at [96, 241] on div "Overview Content Performance Keyword Groups Ranking Keywords More Reports Count…" at bounding box center [76, 176] width 94 height 272
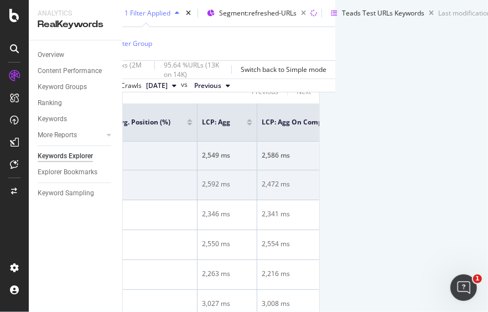
scroll to position [0, 1053]
click at [94, 179] on div "3.95" at bounding box center [26, 184] width 136 height 10
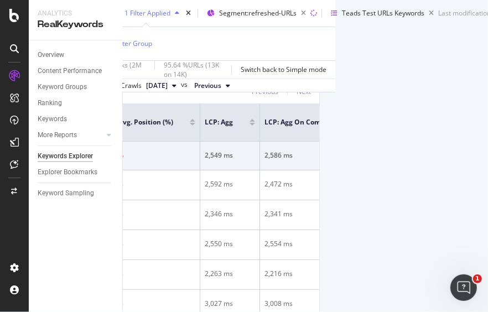
click at [84, 238] on div "Overview Content Performance Keyword Groups Ranking Keywords More Reports Count…" at bounding box center [76, 176] width 94 height 272
click at [75, 261] on div "Overview Content Performance Keyword Groups Ranking Keywords More Reports Count…" at bounding box center [76, 176] width 94 height 272
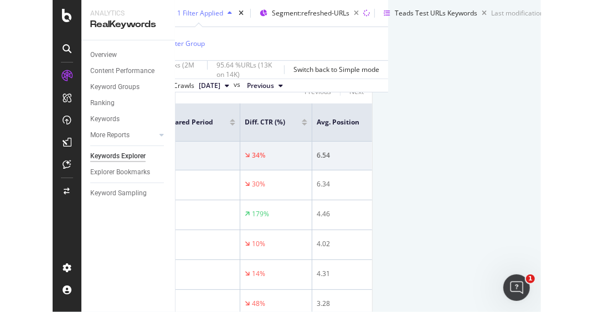
scroll to position [0, 678]
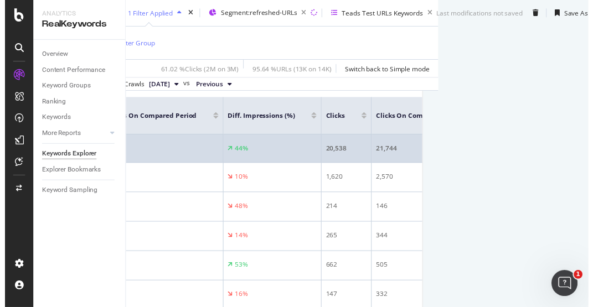
scroll to position [0, 129]
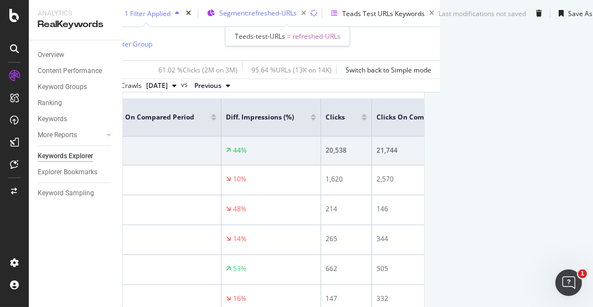
click at [297, 11] on span "Segment: refreshed-URLs" at bounding box center [257, 12] width 77 height 9
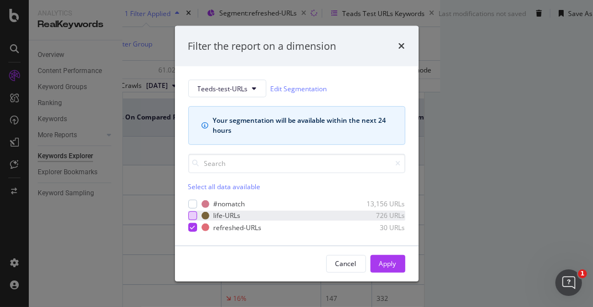
click at [193, 213] on div "modal" at bounding box center [192, 215] width 9 height 9
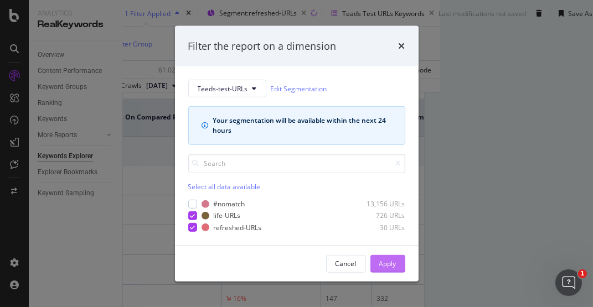
click at [382, 263] on div "Apply" at bounding box center [387, 263] width 17 height 9
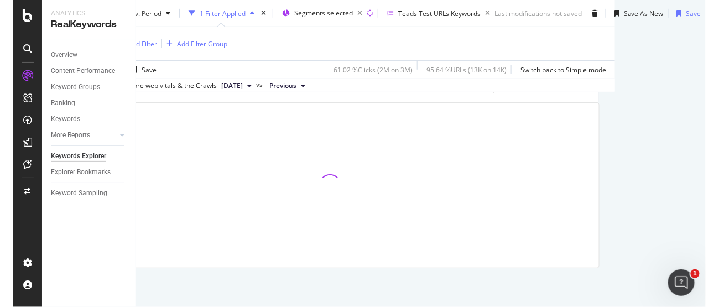
scroll to position [163, 99]
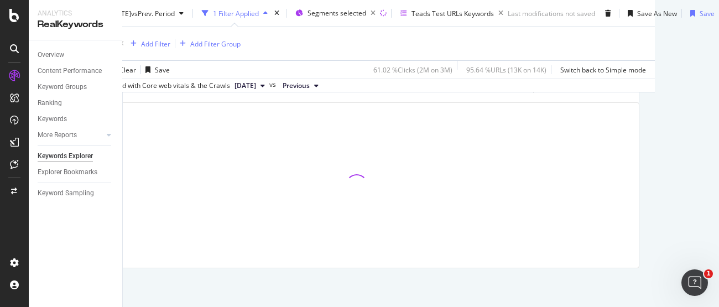
click at [83, 247] on div "Overview Content Performance Keyword Groups Ranking Keywords More Reports Count…" at bounding box center [76, 173] width 94 height 267
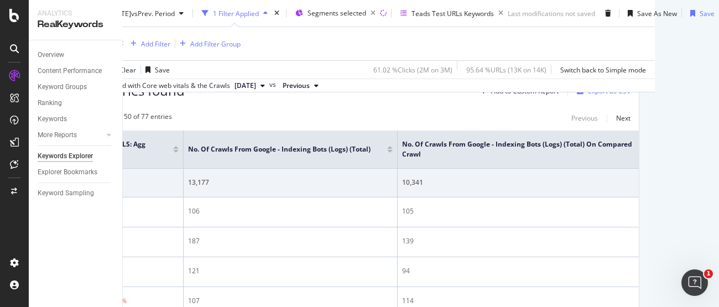
scroll to position [0, 2044]
click at [278, 113] on div "Showing 1 to 50 of 77 entries Previous Next" at bounding box center [357, 118] width 564 height 13
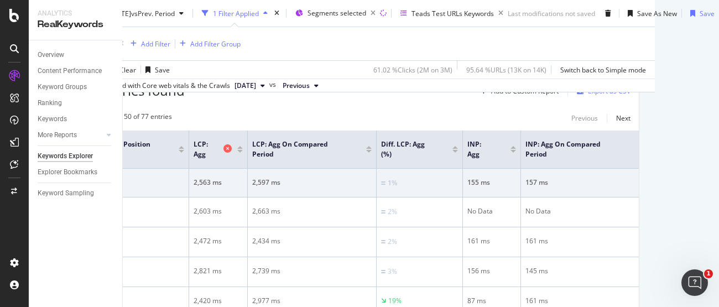
scroll to position [0, 1155]
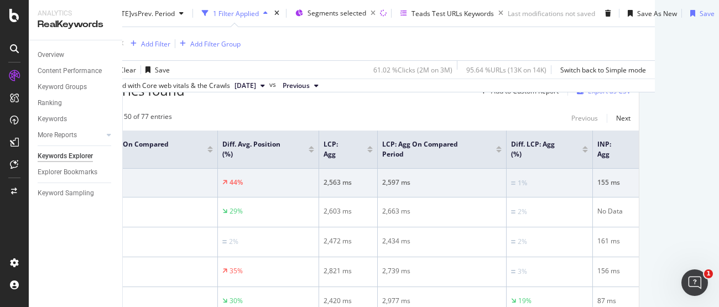
click at [375, 113] on div "Showing 1 to 50 of 77 entries Previous Next" at bounding box center [357, 118] width 564 height 13
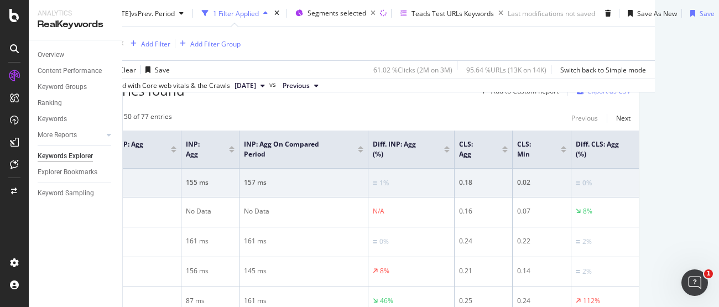
scroll to position [184, 101]
click at [92, 238] on div "Overview Content Performance Keyword Groups Ranking Keywords More Reports Count…" at bounding box center [76, 173] width 94 height 267
click at [331, 15] on span "Segments selected" at bounding box center [337, 12] width 59 height 9
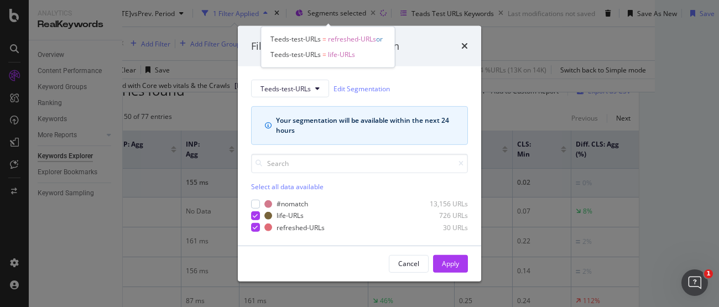
click at [333, 13] on div "Filter the report on a dimension Teeds-test-URLs Edit Segmentation Your segment…" at bounding box center [359, 153] width 719 height 307
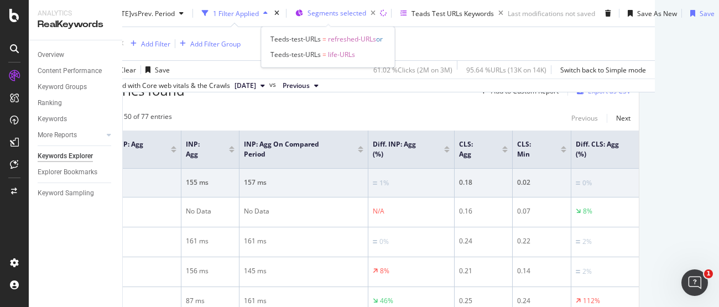
click at [329, 14] on span "Segments selected" at bounding box center [337, 12] width 59 height 9
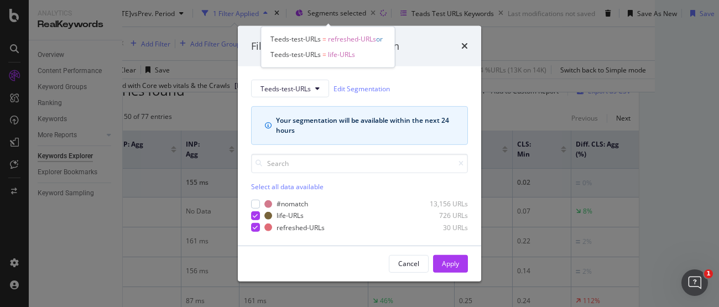
scroll to position [0, 101]
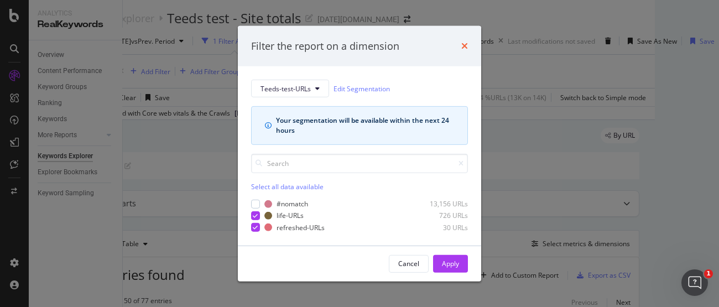
click at [462, 43] on icon "times" at bounding box center [464, 46] width 7 height 9
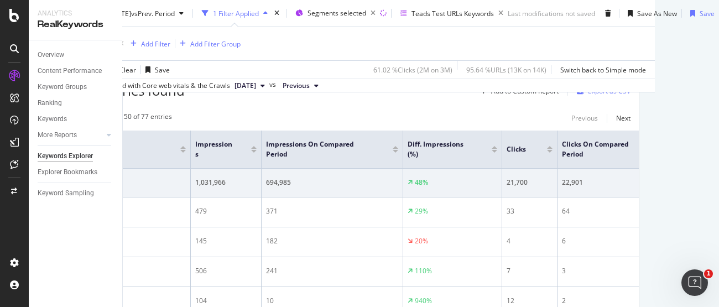
scroll to position [0, 0]
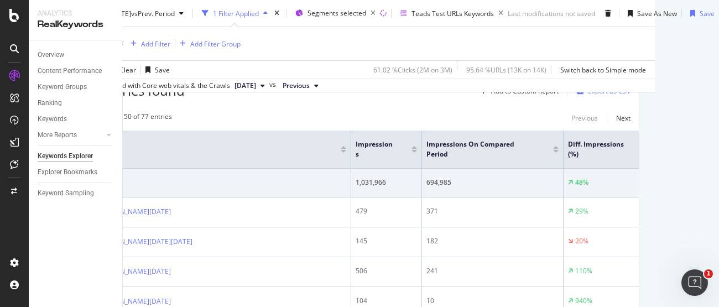
click at [66, 255] on div "Overview Content Performance Keyword Groups Ranking Keywords More Reports Count…" at bounding box center [76, 173] width 94 height 267
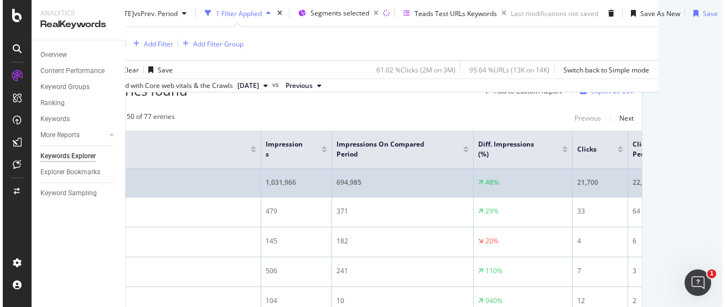
scroll to position [0, 93]
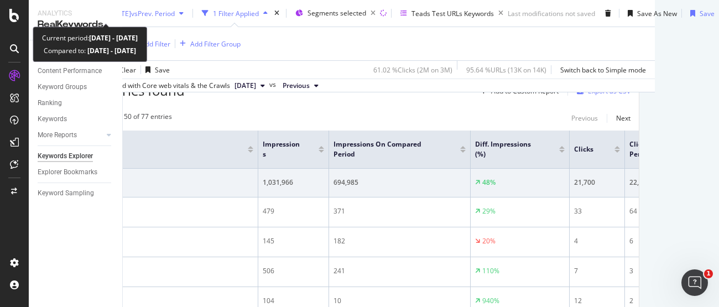
click at [149, 11] on span "vs Prev. Period" at bounding box center [153, 12] width 44 height 9
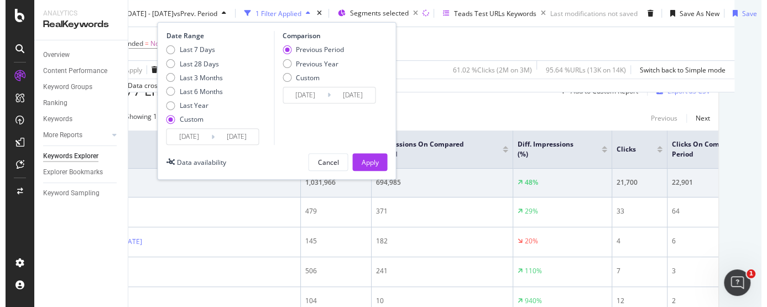
scroll to position [184, 53]
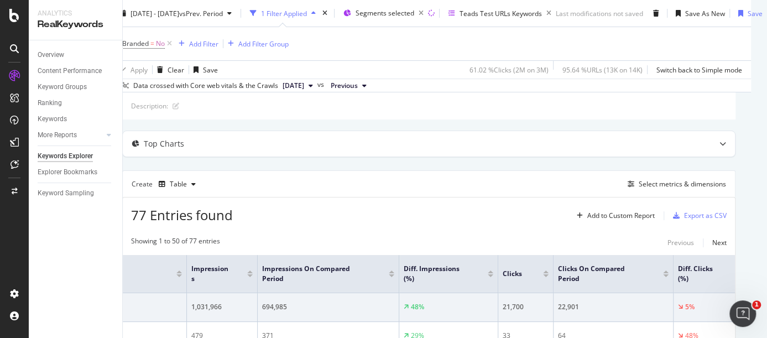
scroll to position [0, 53]
